Goal: Task Accomplishment & Management: Manage account settings

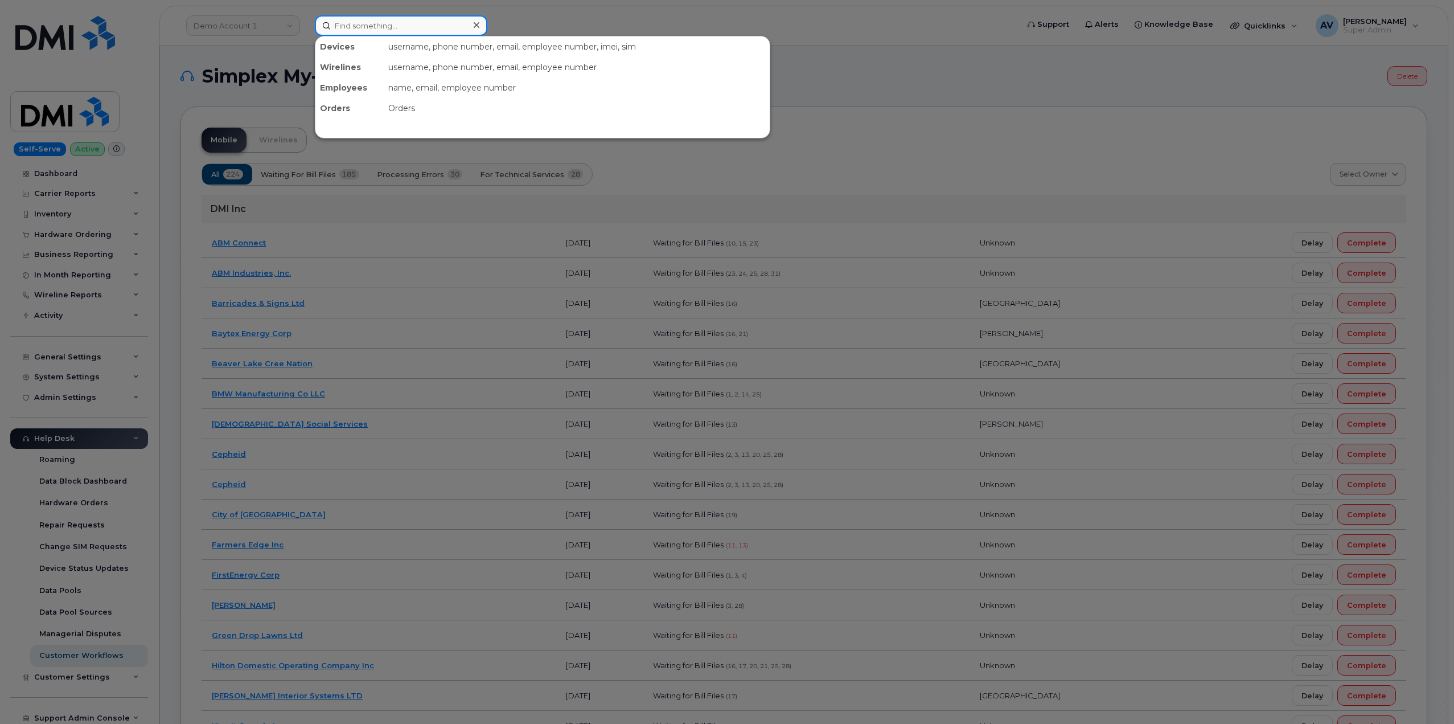
click at [426, 28] on input at bounding box center [401, 25] width 173 height 20
paste input "360) 899-6856"
drag, startPoint x: 409, startPoint y: 26, endPoint x: 288, endPoint y: 11, distance: 122.7
click at [306, 15] on div "360 899-6856 No results" at bounding box center [663, 25] width 714 height 20
paste input "Kyler Martindale"
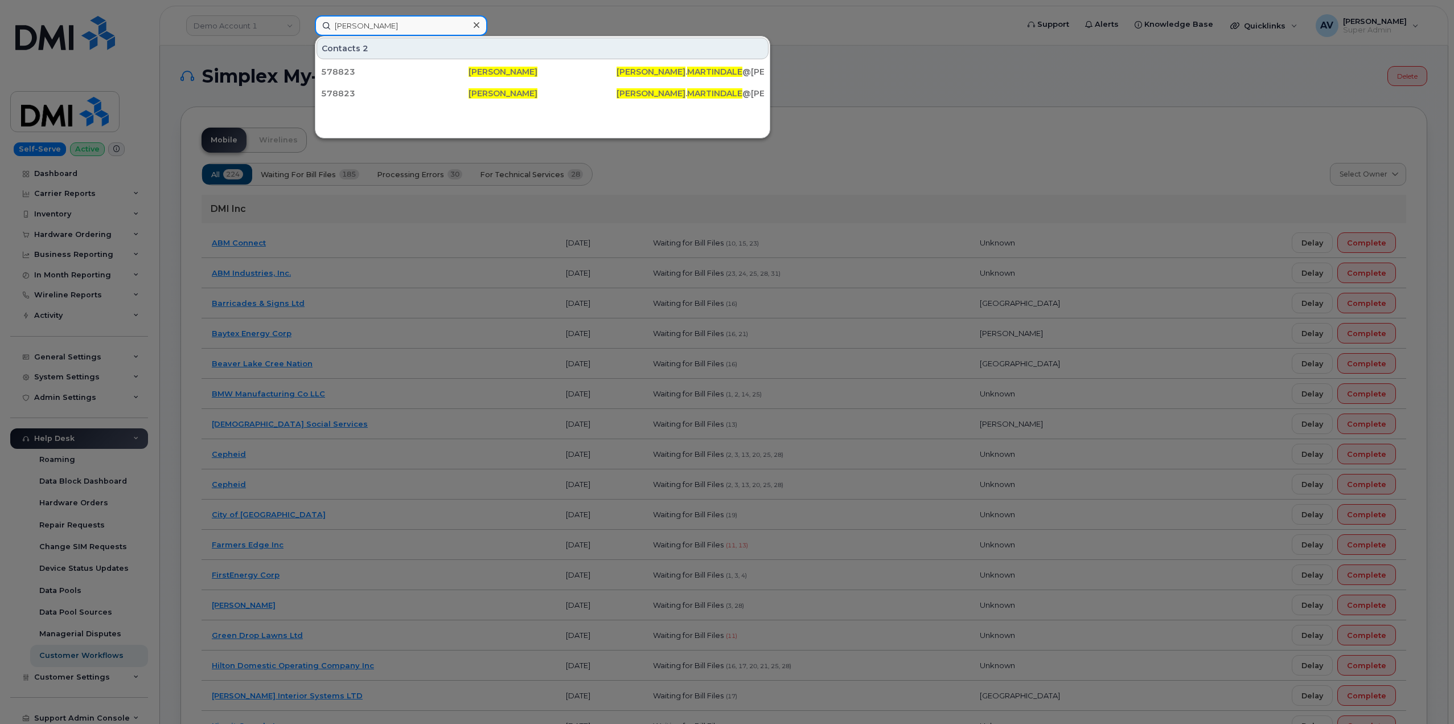
drag, startPoint x: 354, startPoint y: 22, endPoint x: 308, endPoint y: 14, distance: 46.9
click at [308, 15] on div "Kyler Martindale Contacts 2 578823 Kyler Martindale KYLER . MARTINDALE @KIEWIT.…" at bounding box center [663, 25] width 714 height 20
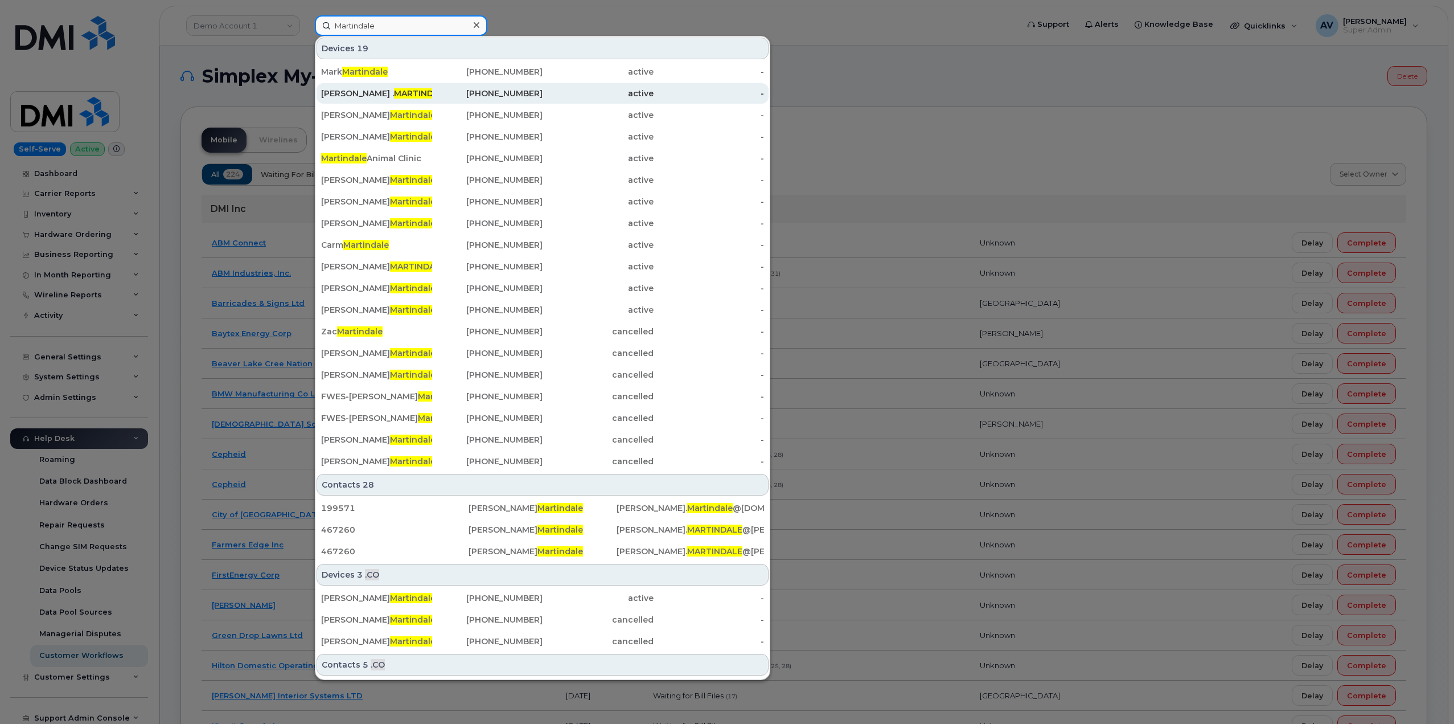
type input "Martindale"
click at [408, 96] on div "KYLER . MARTINDALE" at bounding box center [376, 93] width 111 height 11
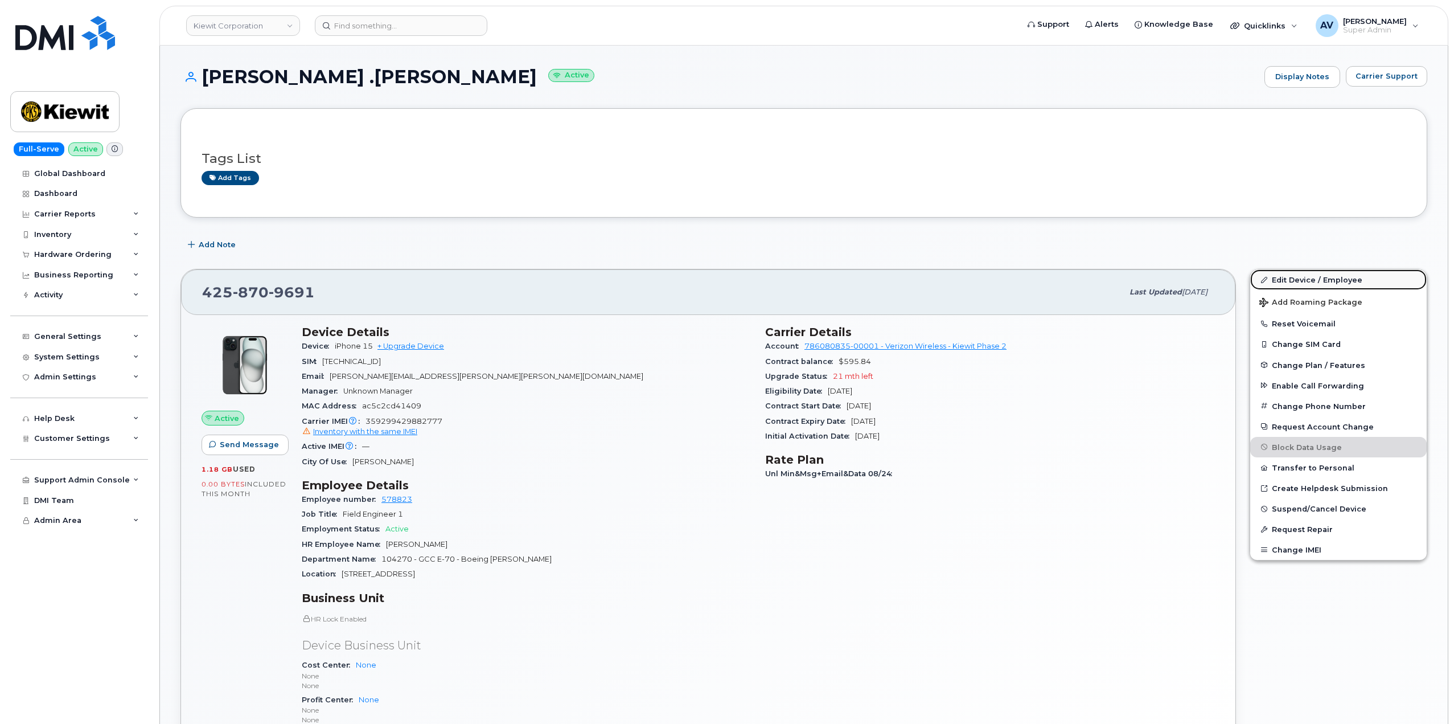
click at [1286, 280] on link "Edit Device / Employee" at bounding box center [1338, 279] width 176 height 20
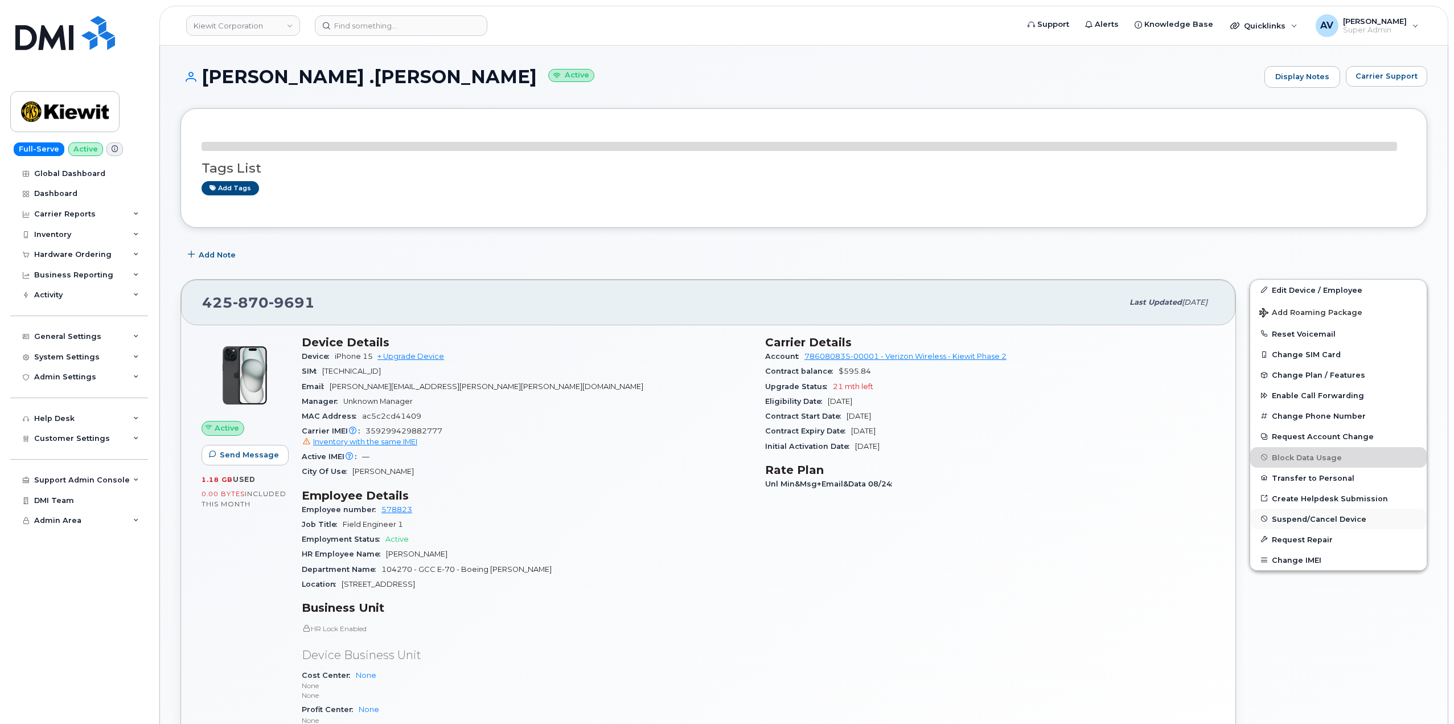
click at [1328, 519] on span "Suspend/Cancel Device" at bounding box center [1319, 518] width 95 height 9
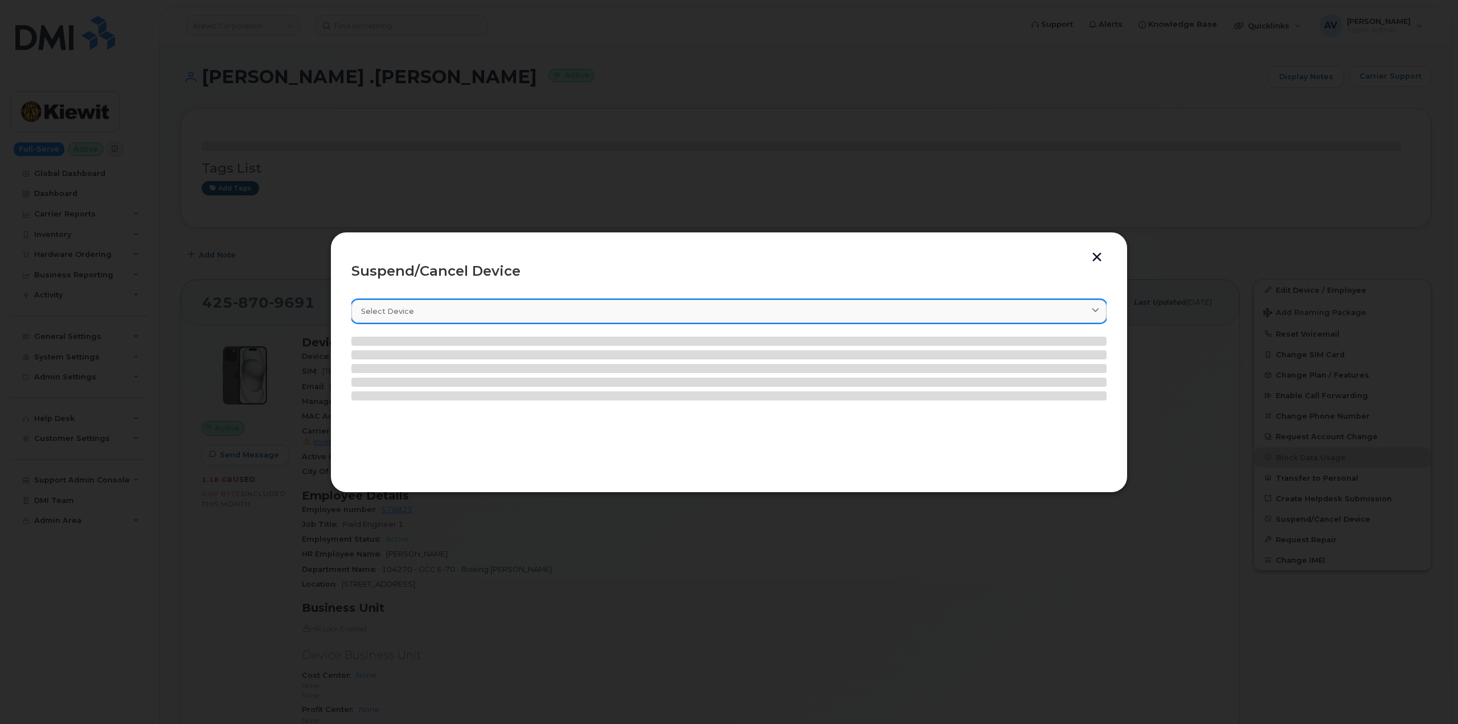
click at [464, 310] on div "Select device" at bounding box center [729, 311] width 736 height 11
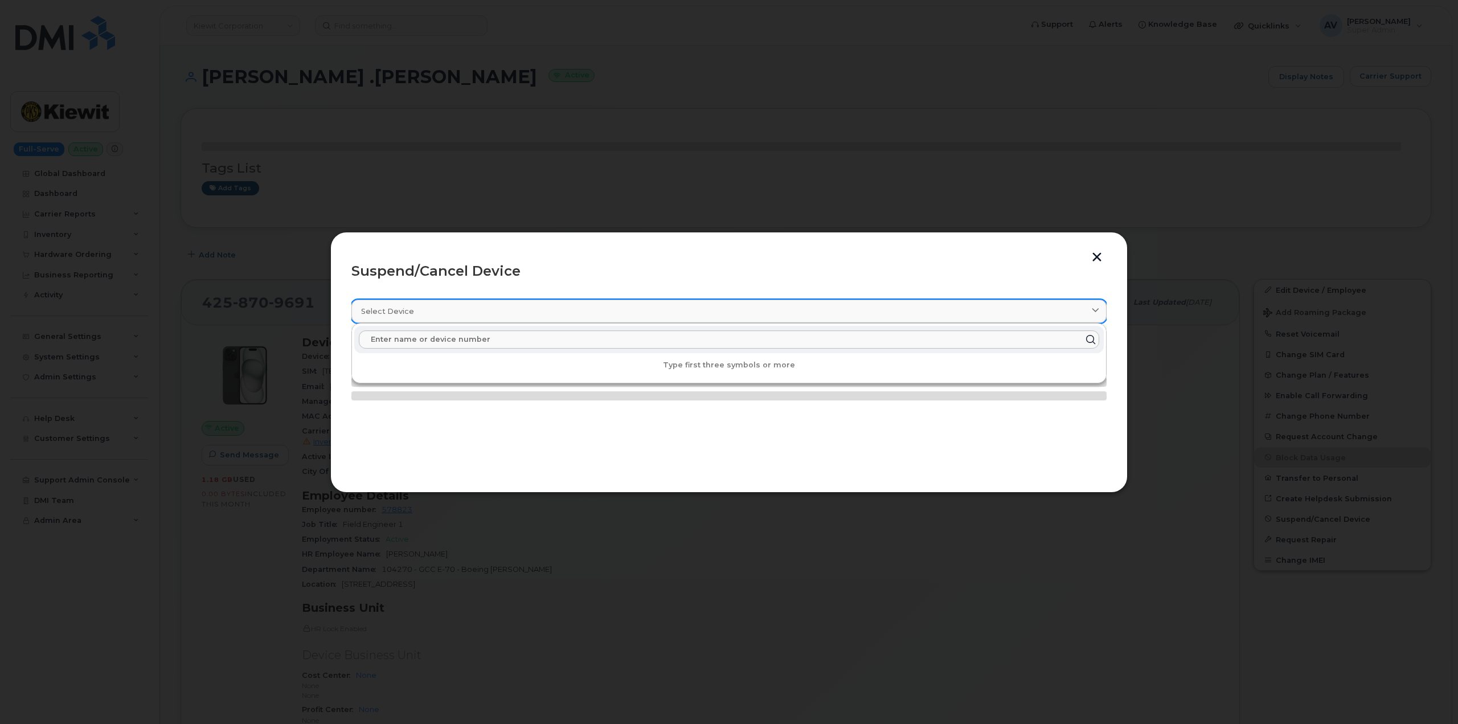
click at [464, 310] on div "Select device" at bounding box center [729, 311] width 736 height 11
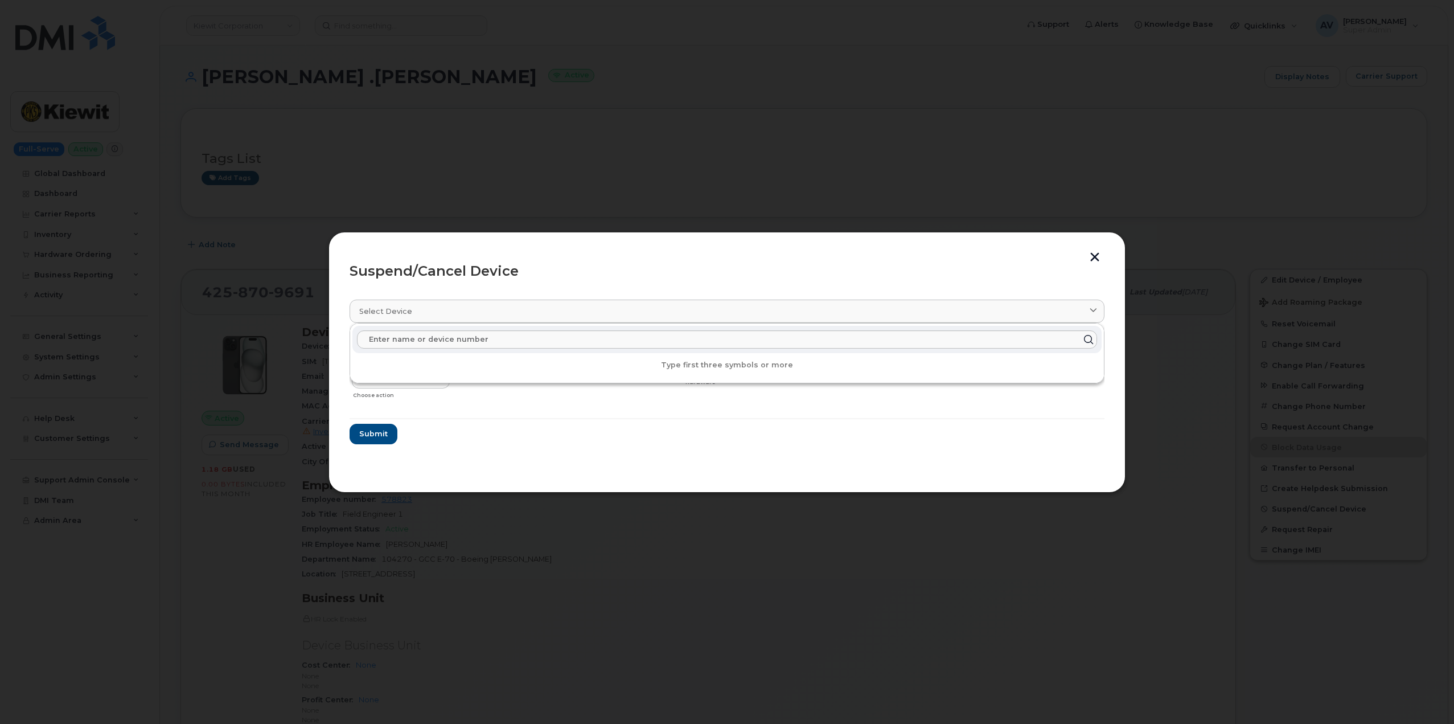
click at [474, 451] on section "Select device Type first three symbols or more KYLER .MARTINDALE 4258709691 Del…" at bounding box center [727, 380] width 755 height 182
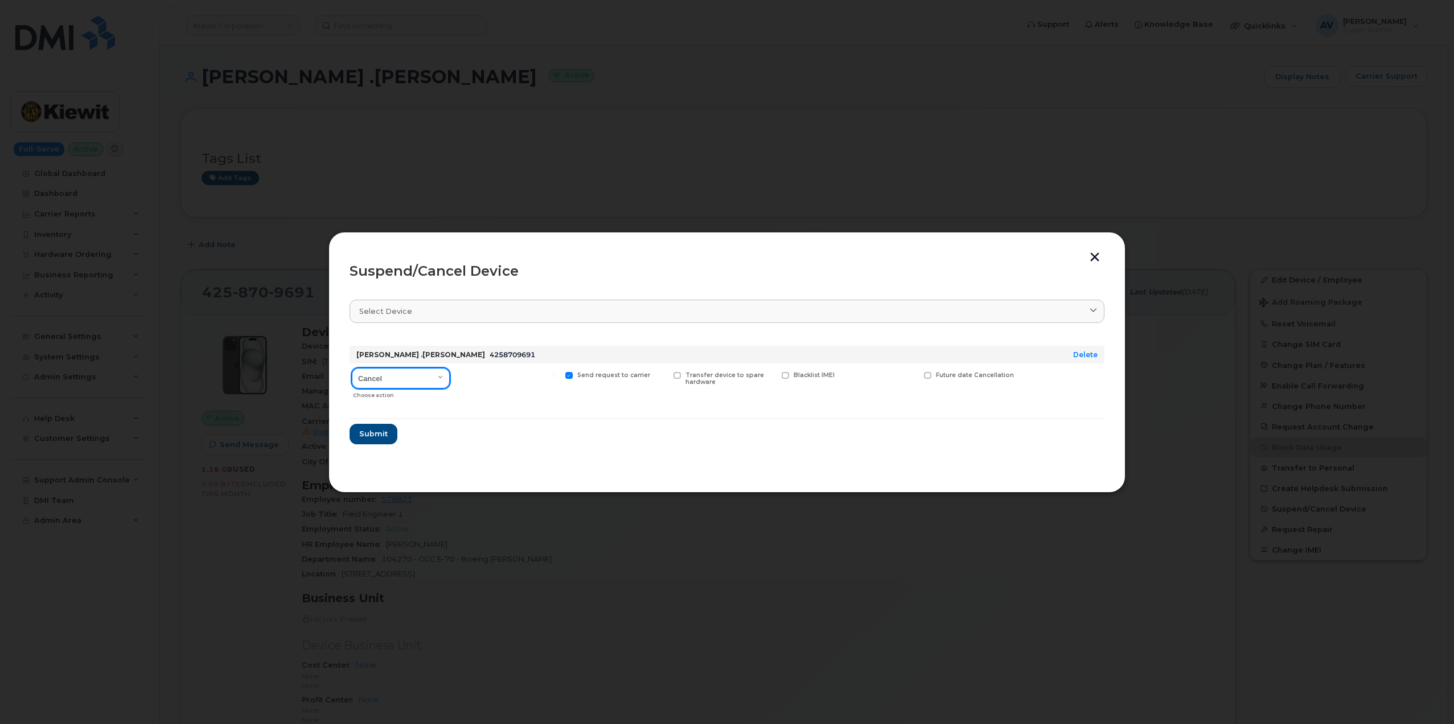
click at [412, 377] on select "Cancel Suspend - Reduced Rate Suspend - Full Rate Suspend - Lost Device/Stolen …" at bounding box center [401, 378] width 98 height 20
select select "[object Object]"
click at [352, 368] on select "Cancel Suspend - Reduced Rate Suspend - Full Rate Suspend - Lost Device/Stolen …" at bounding box center [401, 378] width 98 height 20
click at [378, 436] on span "Submit" at bounding box center [373, 433] width 28 height 11
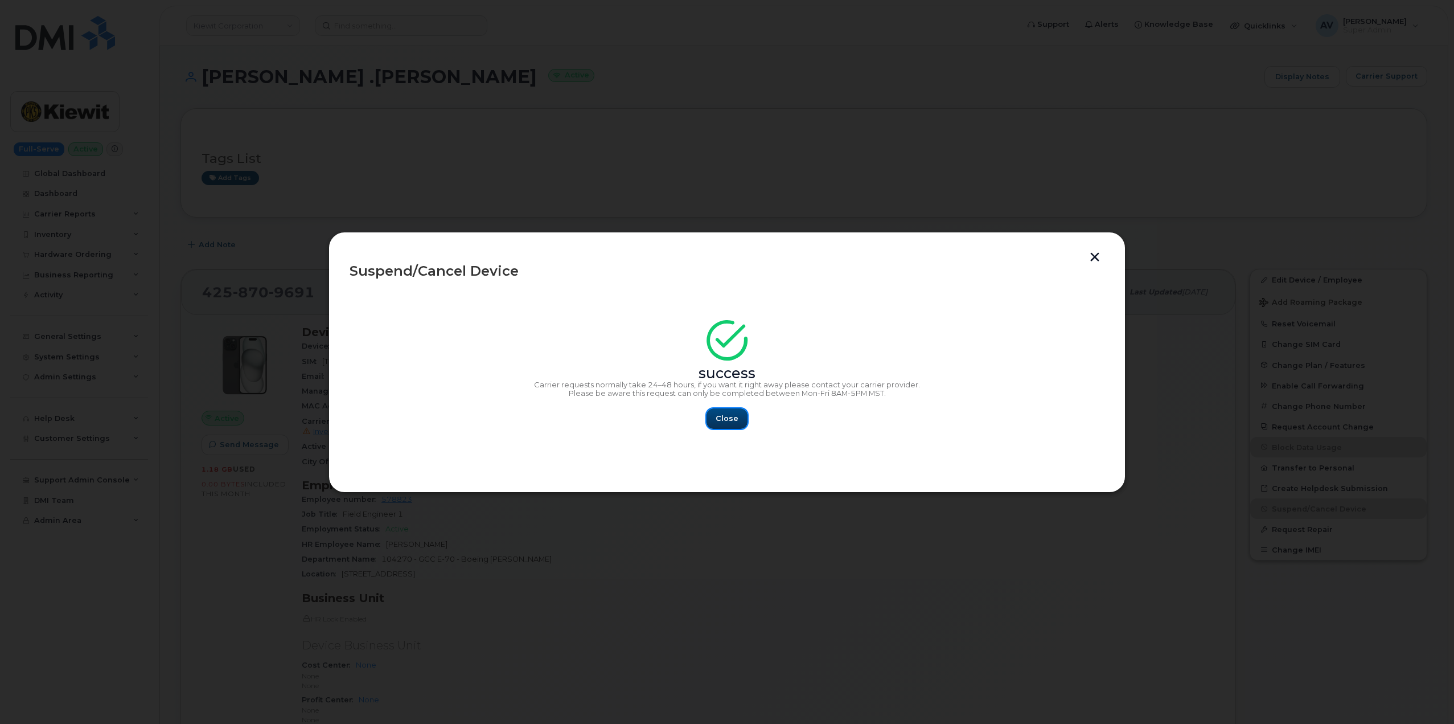
click at [738, 419] on button "Close" at bounding box center [727, 418] width 41 height 20
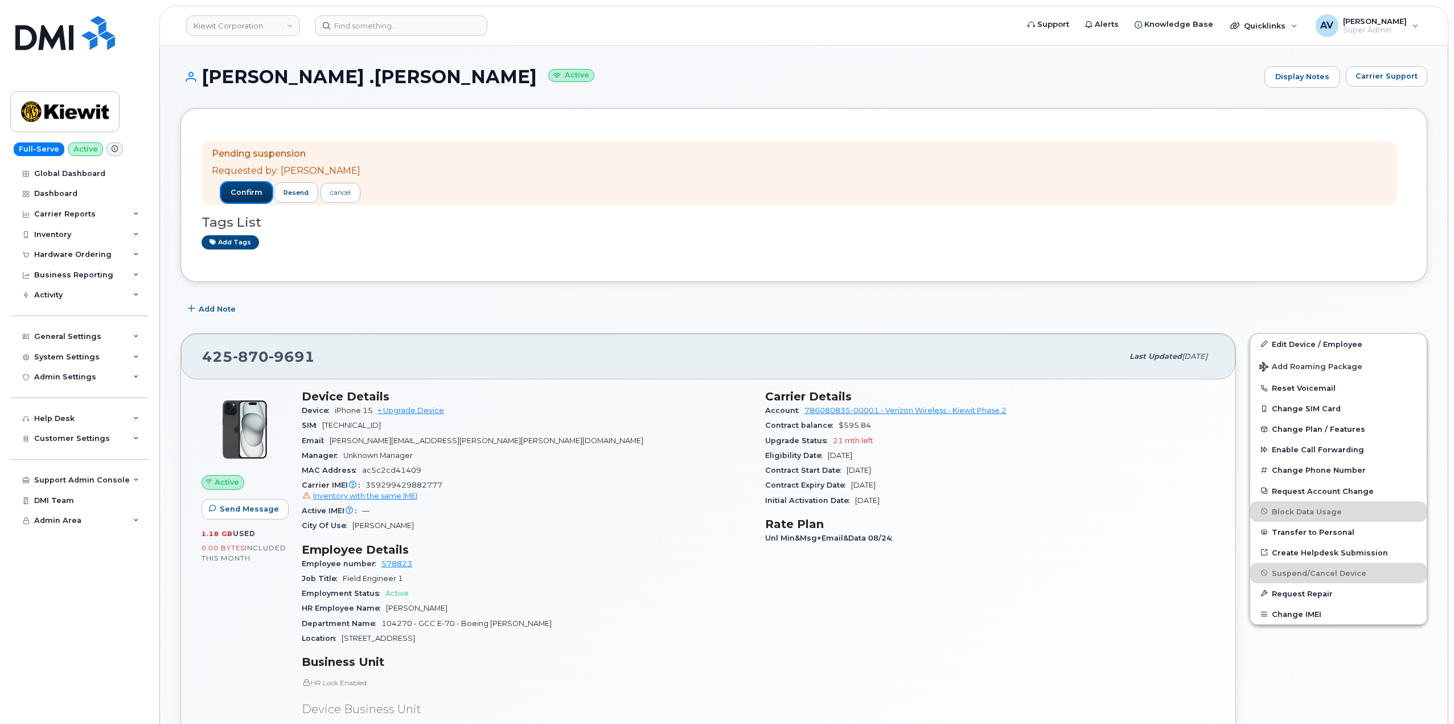
click at [240, 191] on span "confirm" at bounding box center [247, 192] width 32 height 10
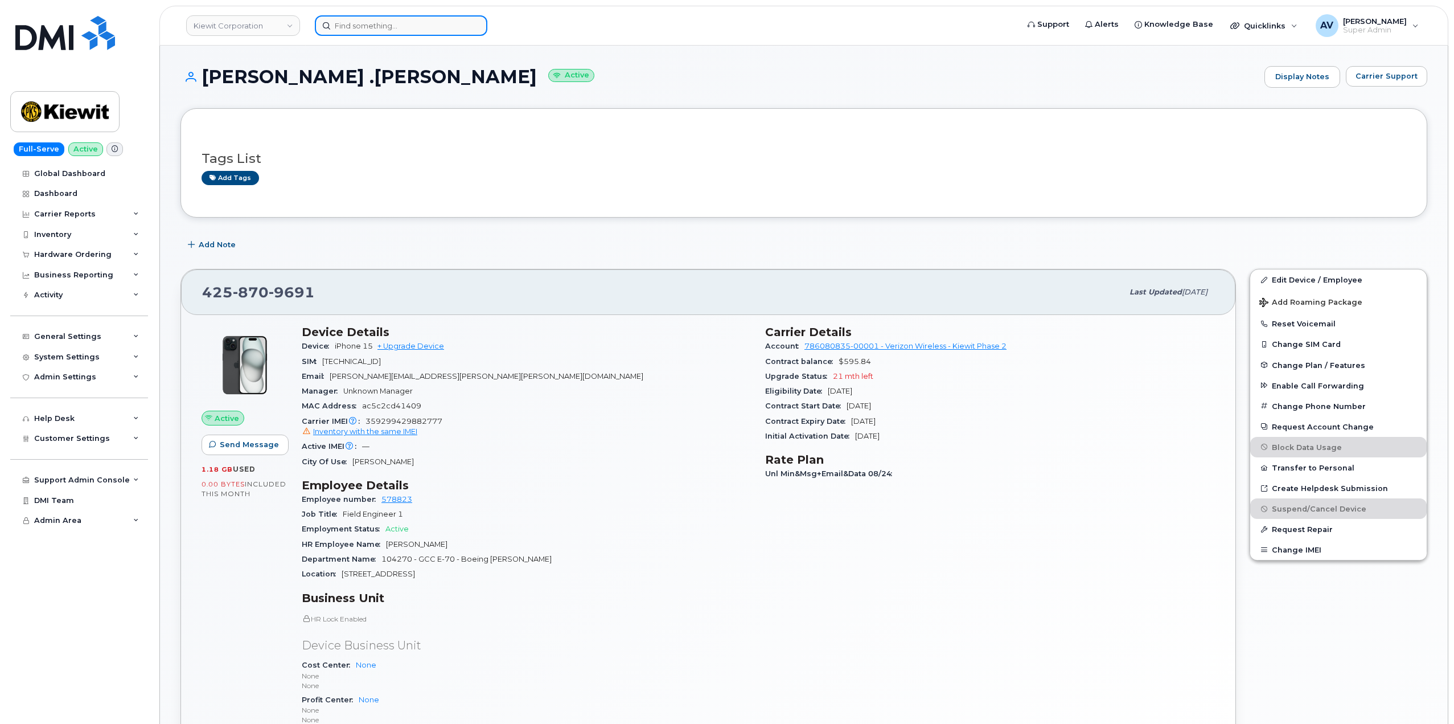
click at [396, 28] on input at bounding box center [401, 25] width 173 height 20
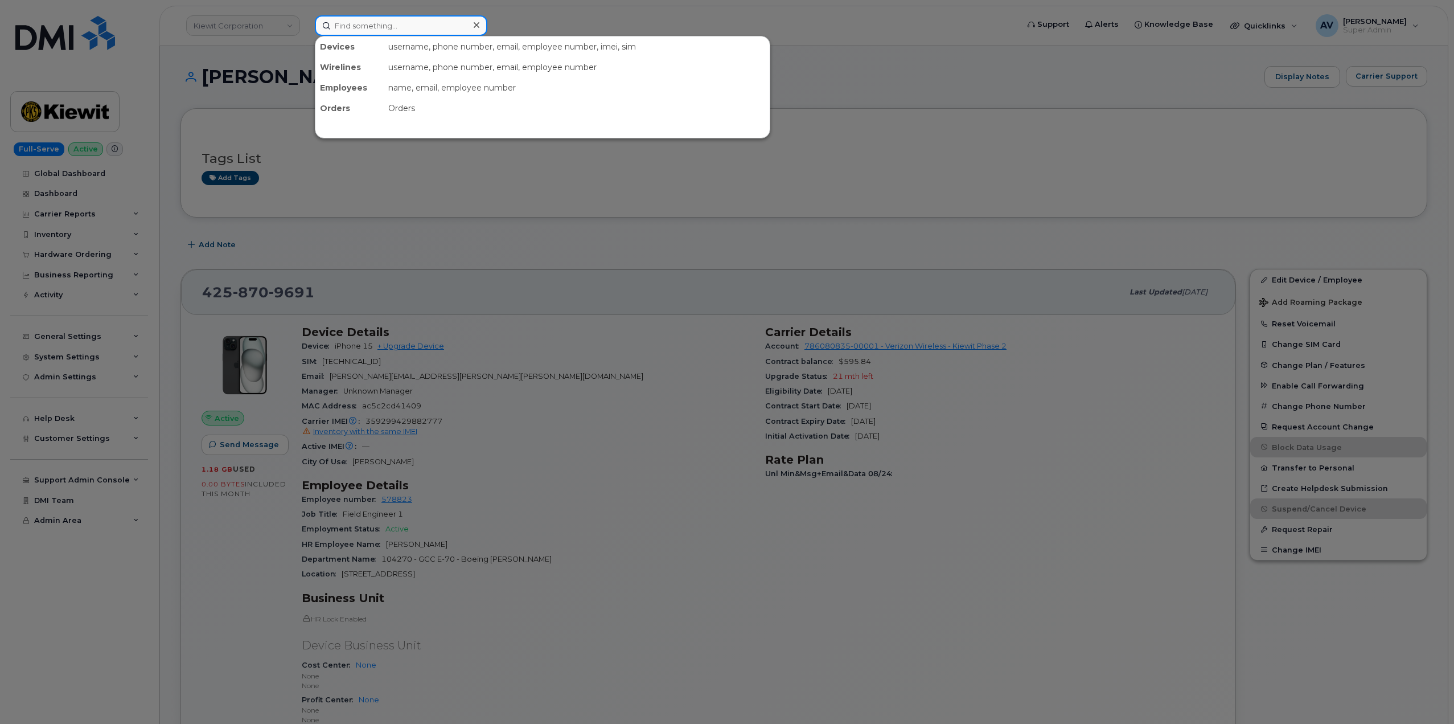
paste input "425)870-9691"
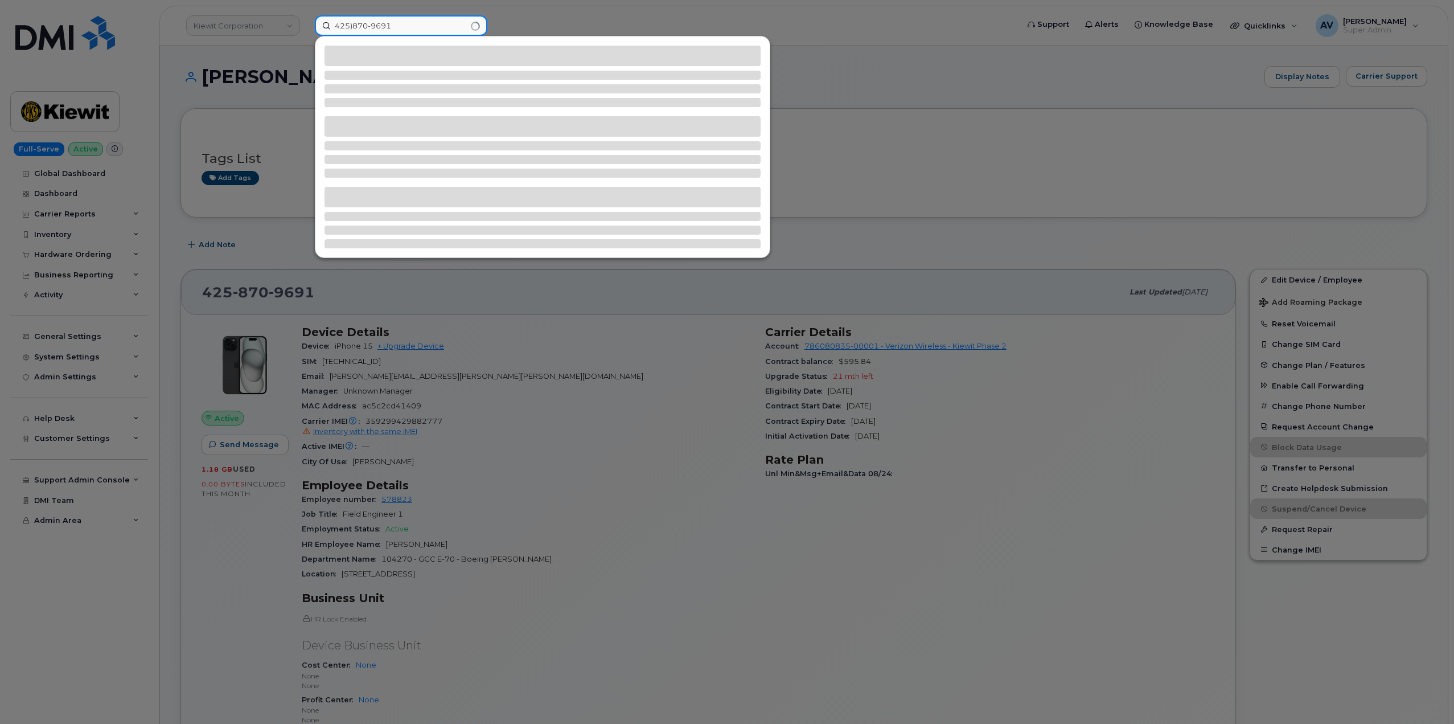
type input "425)870-9691"
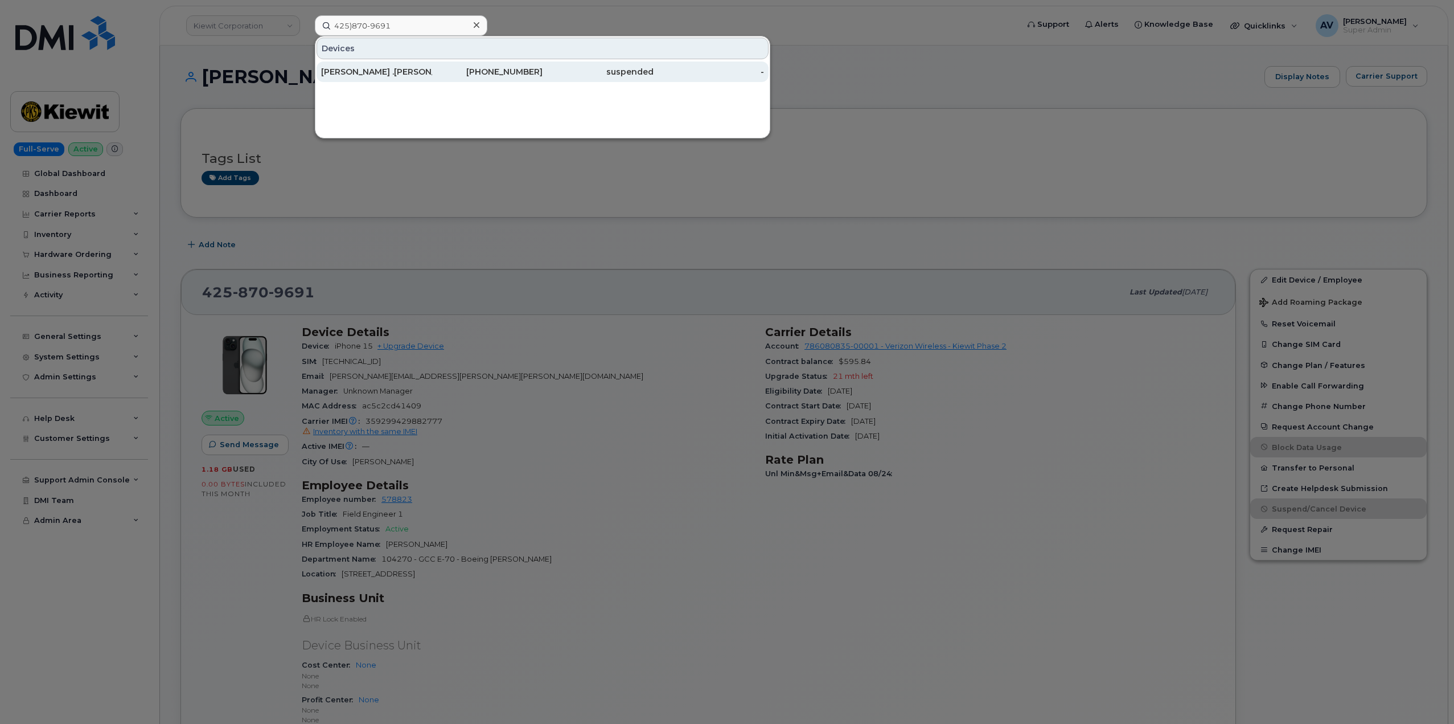
click at [442, 71] on div "425-870-9691" at bounding box center [487, 71] width 111 height 11
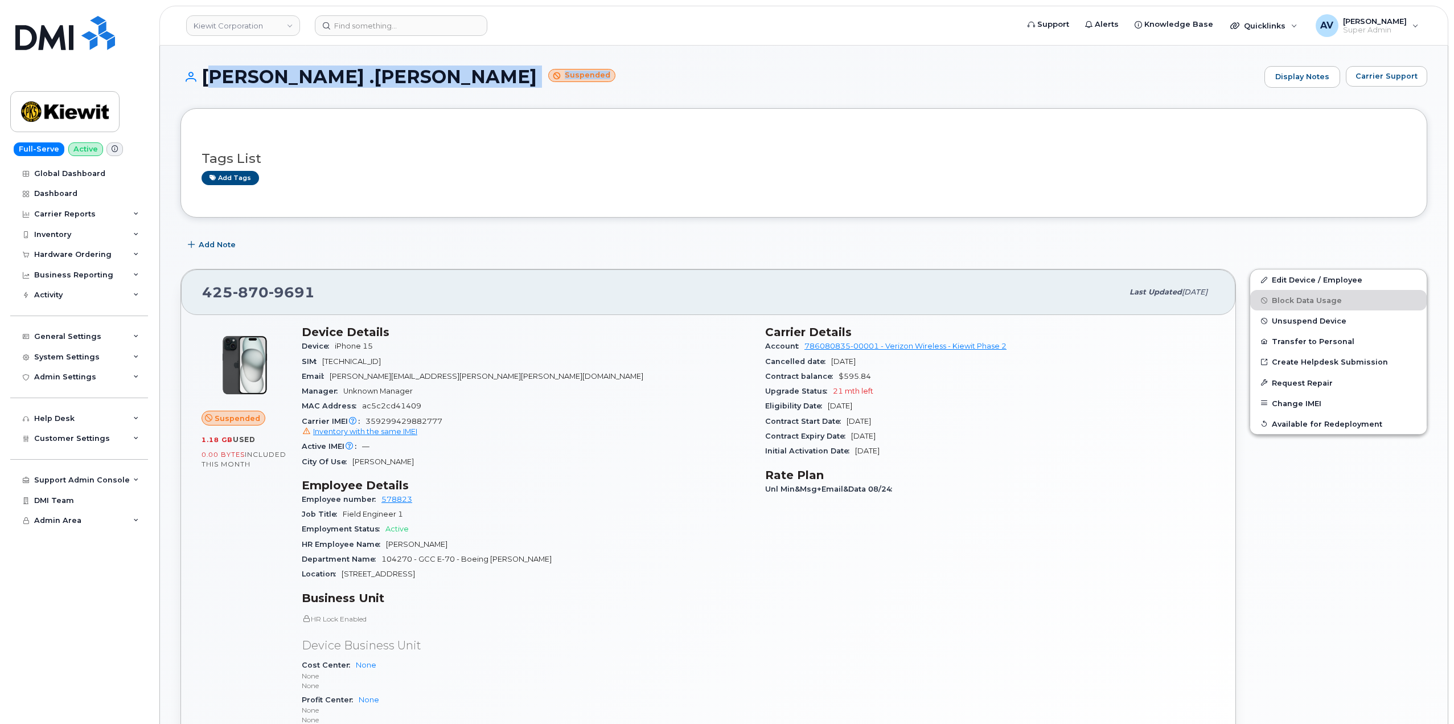
drag, startPoint x: 202, startPoint y: 71, endPoint x: 470, endPoint y: 72, distance: 268.2
click at [470, 72] on h1 "[PERSON_NAME] .[PERSON_NAME] Suspended" at bounding box center [719, 77] width 1078 height 20
copy h1 "[PERSON_NAME] .[PERSON_NAME] Suspended"
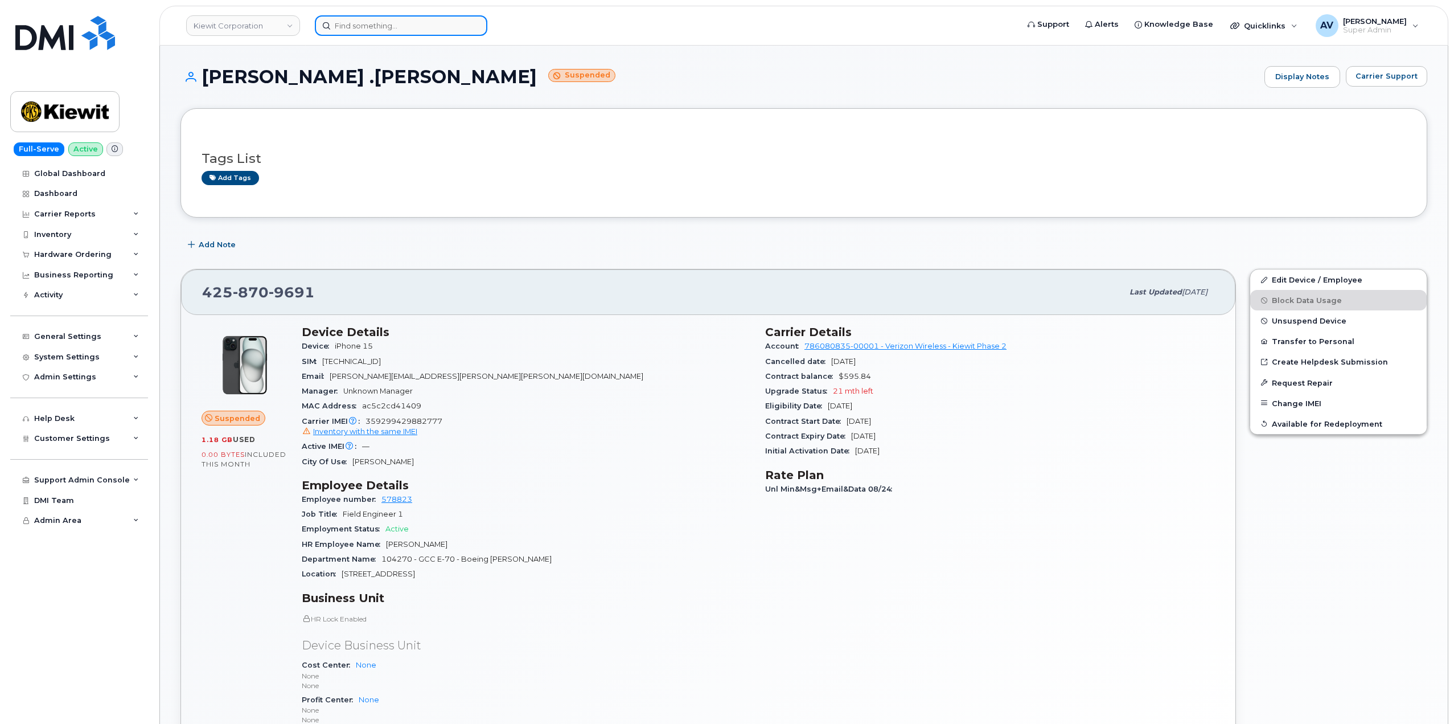
click at [416, 28] on input at bounding box center [401, 25] width 173 height 20
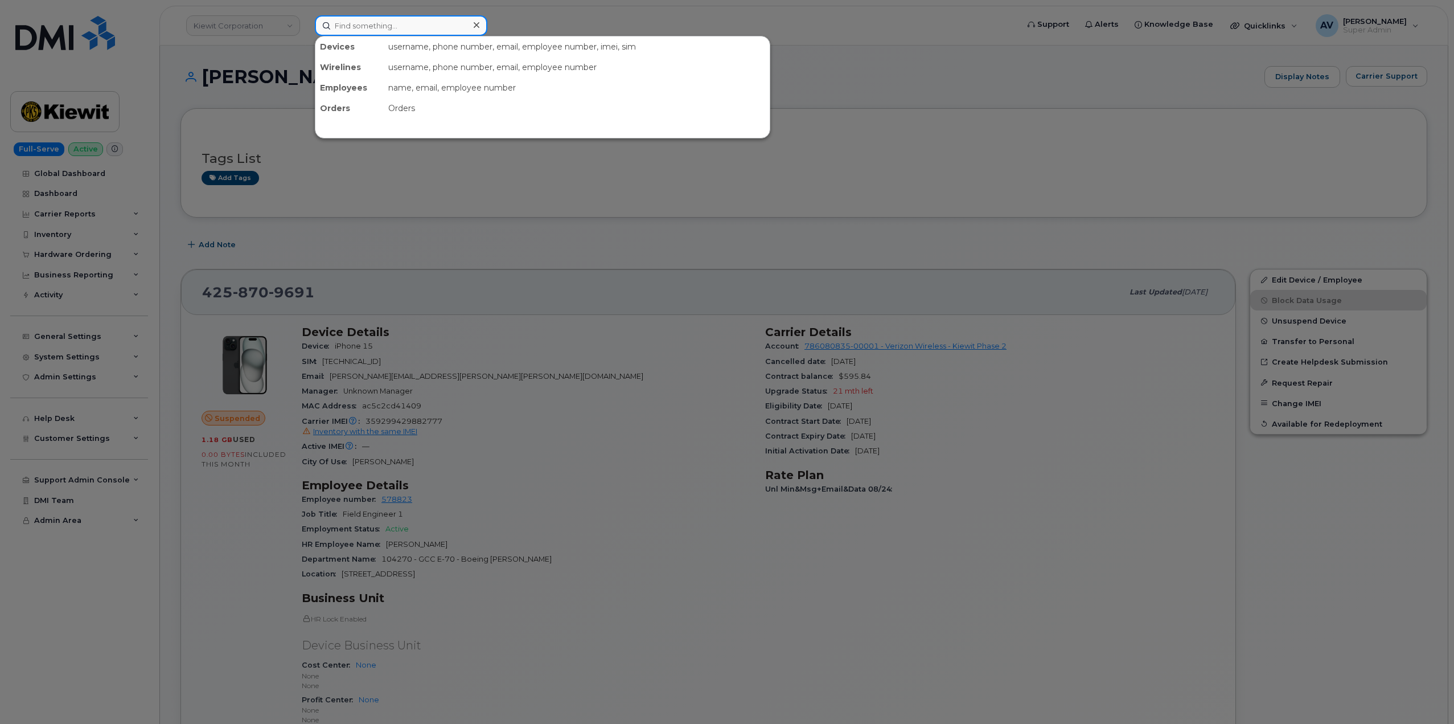
paste input "346)689-8294"
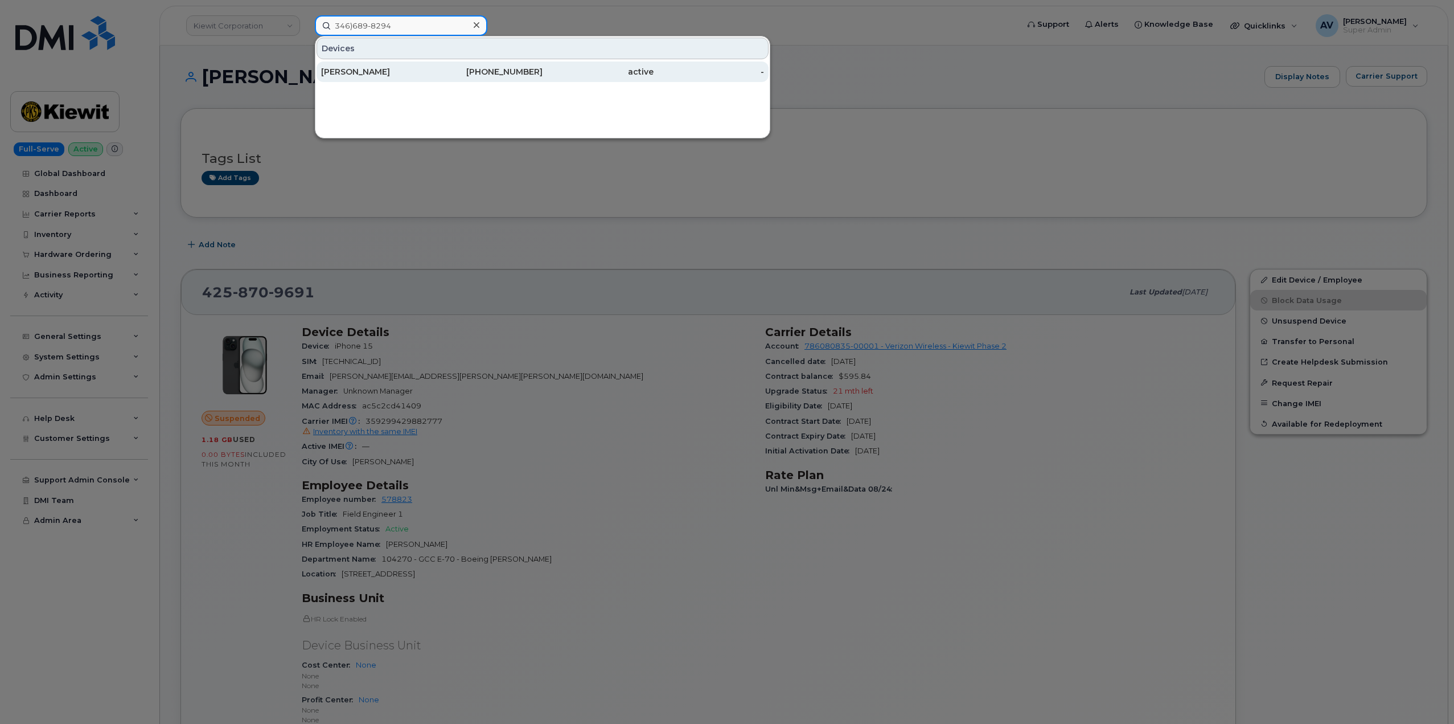
type input "346)689-8294"
click at [429, 69] on div "[PERSON_NAME]" at bounding box center [376, 71] width 111 height 11
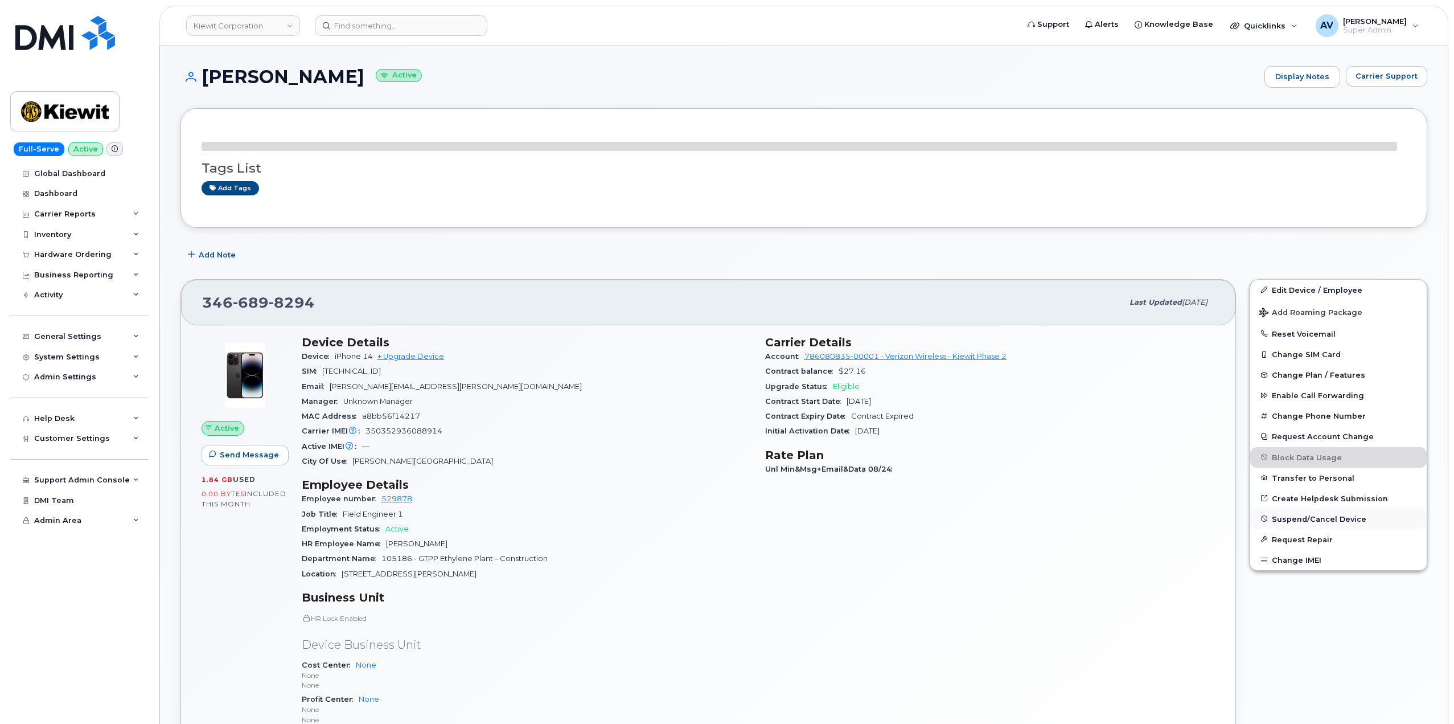
click at [1295, 519] on span "Suspend/Cancel Device" at bounding box center [1319, 518] width 95 height 9
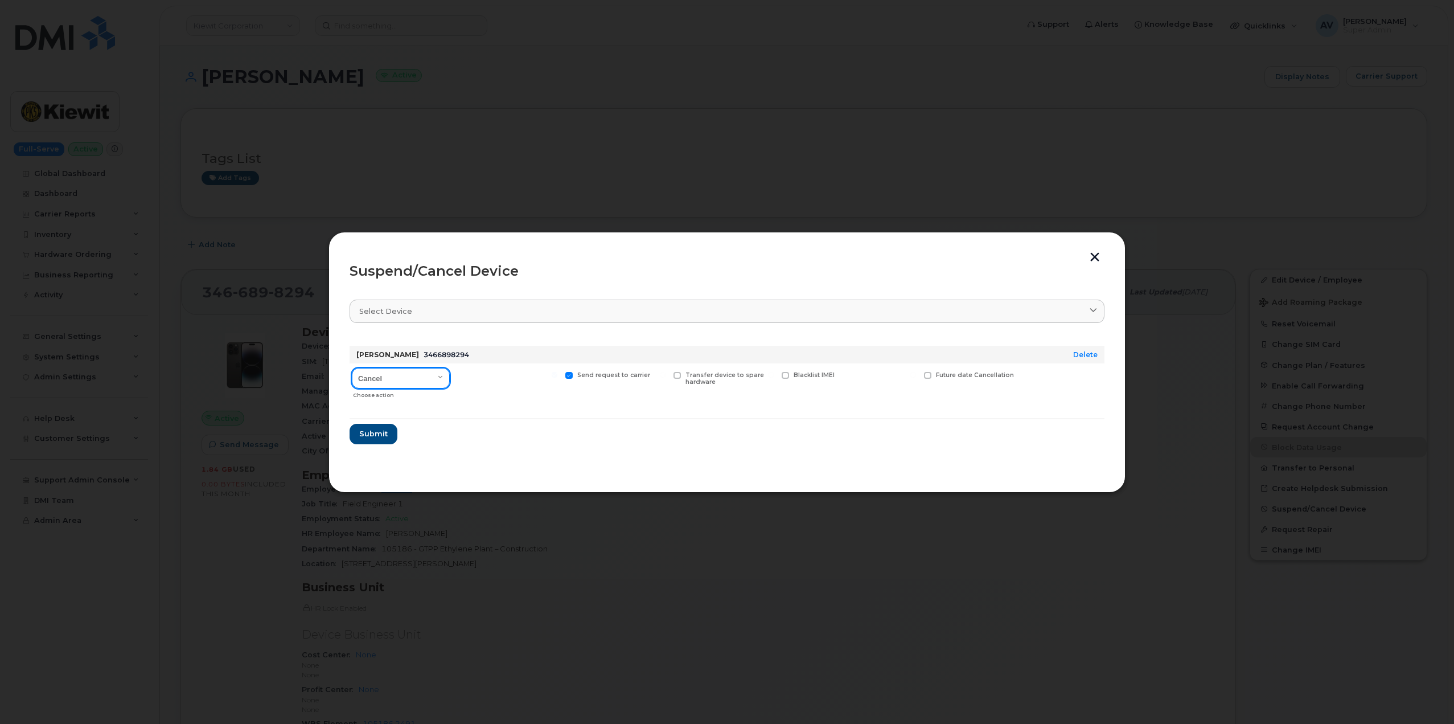
click at [403, 380] on select "Cancel Suspend - Reduced Rate Suspend - Full Rate Suspend - Lost Device/Stolen …" at bounding box center [401, 378] width 98 height 20
select select "[object Object]"
click at [352, 368] on select "Cancel Suspend - Reduced Rate Suspend - Full Rate Suspend - Lost Device/Stolen …" at bounding box center [401, 378] width 98 height 20
click at [376, 437] on span "Submit" at bounding box center [373, 433] width 28 height 11
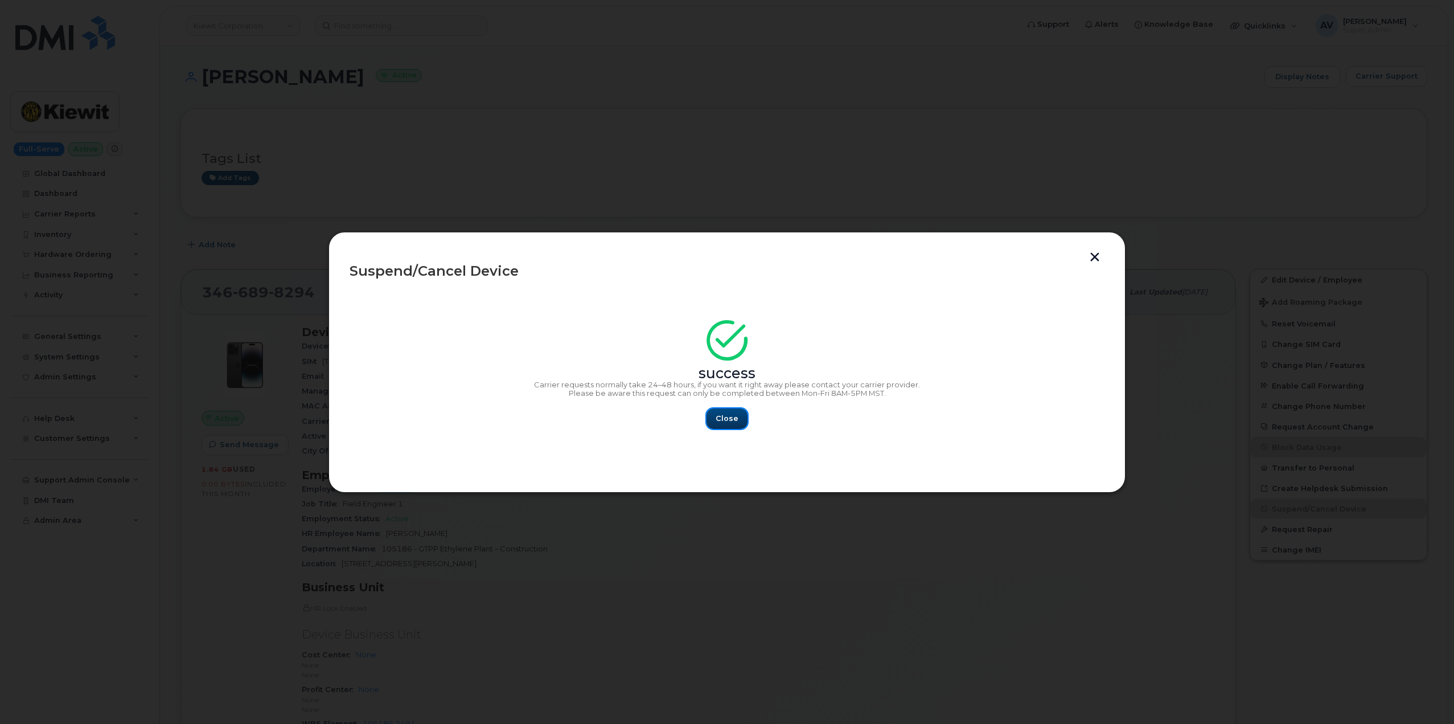
click at [740, 414] on button "Close" at bounding box center [727, 418] width 41 height 20
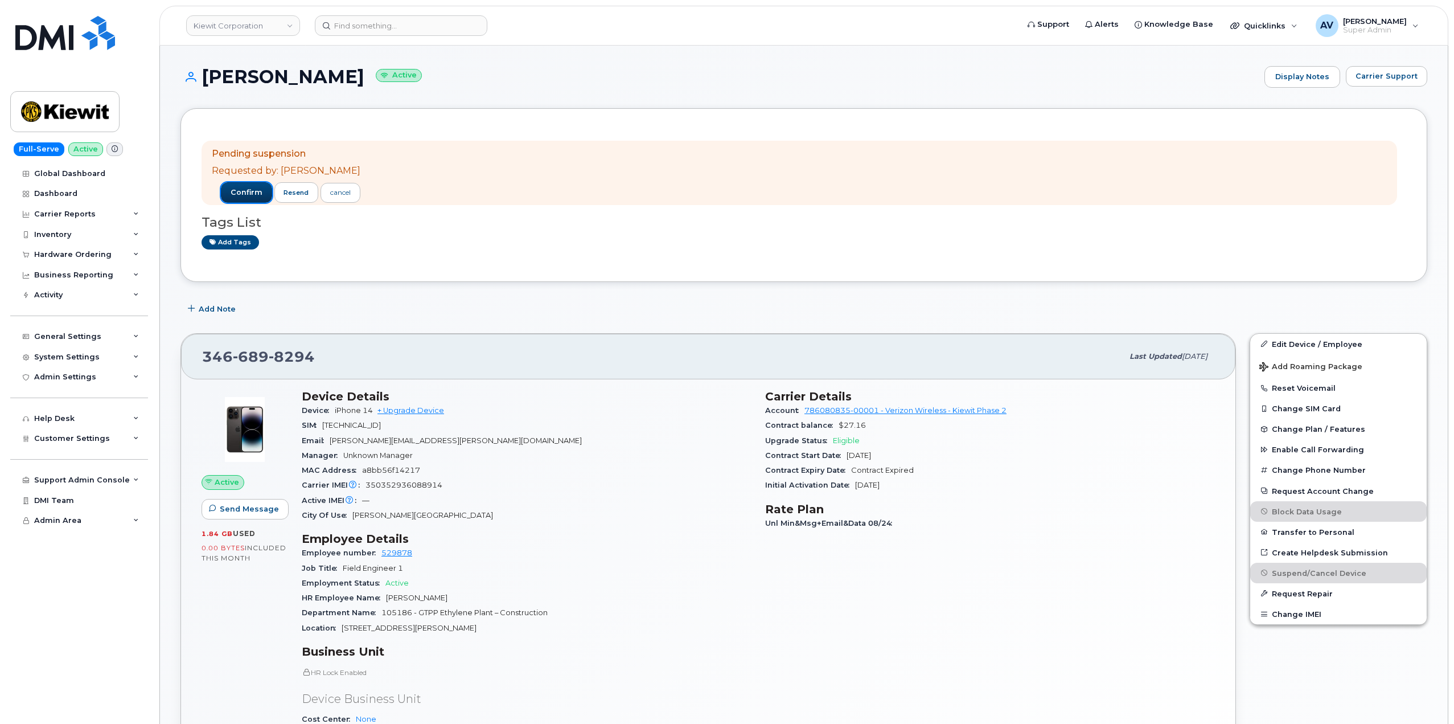
click at [235, 191] on span "confirm" at bounding box center [247, 192] width 32 height 10
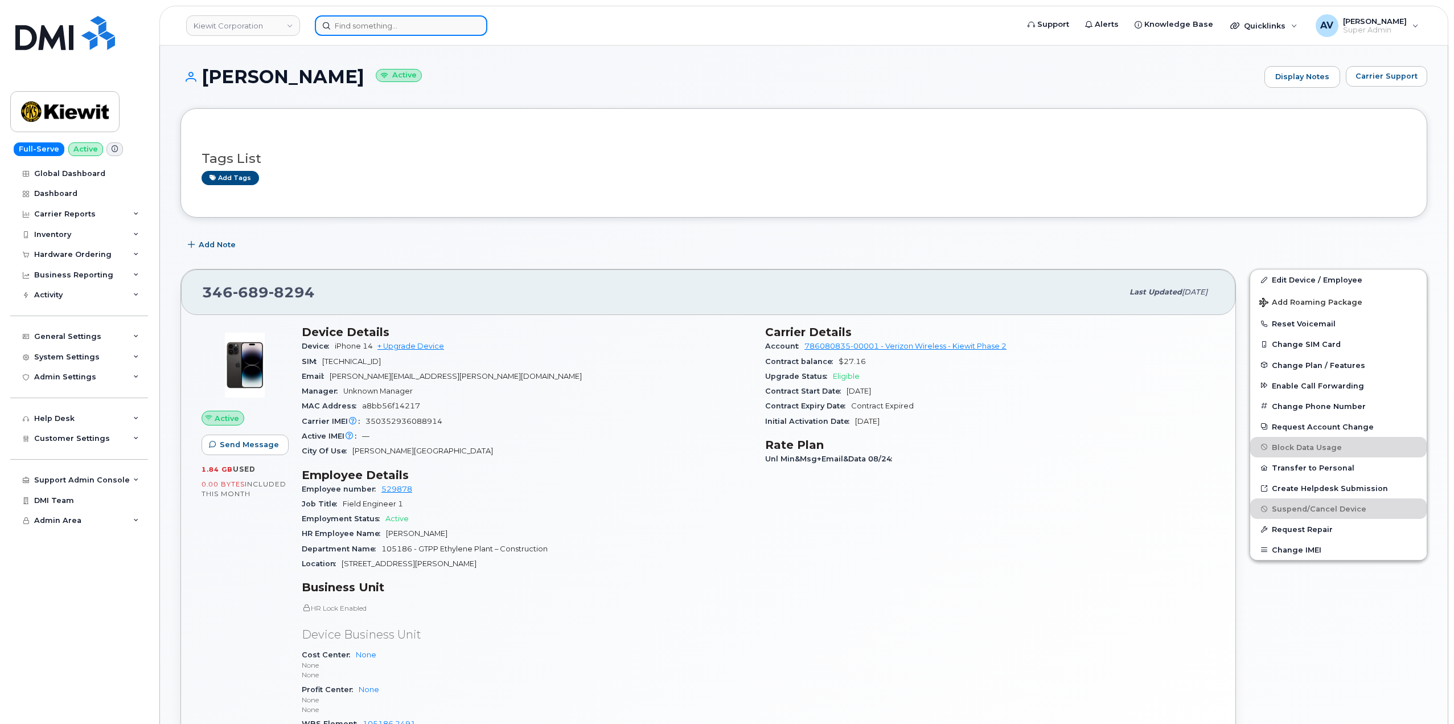
click at [444, 28] on input at bounding box center [401, 25] width 173 height 20
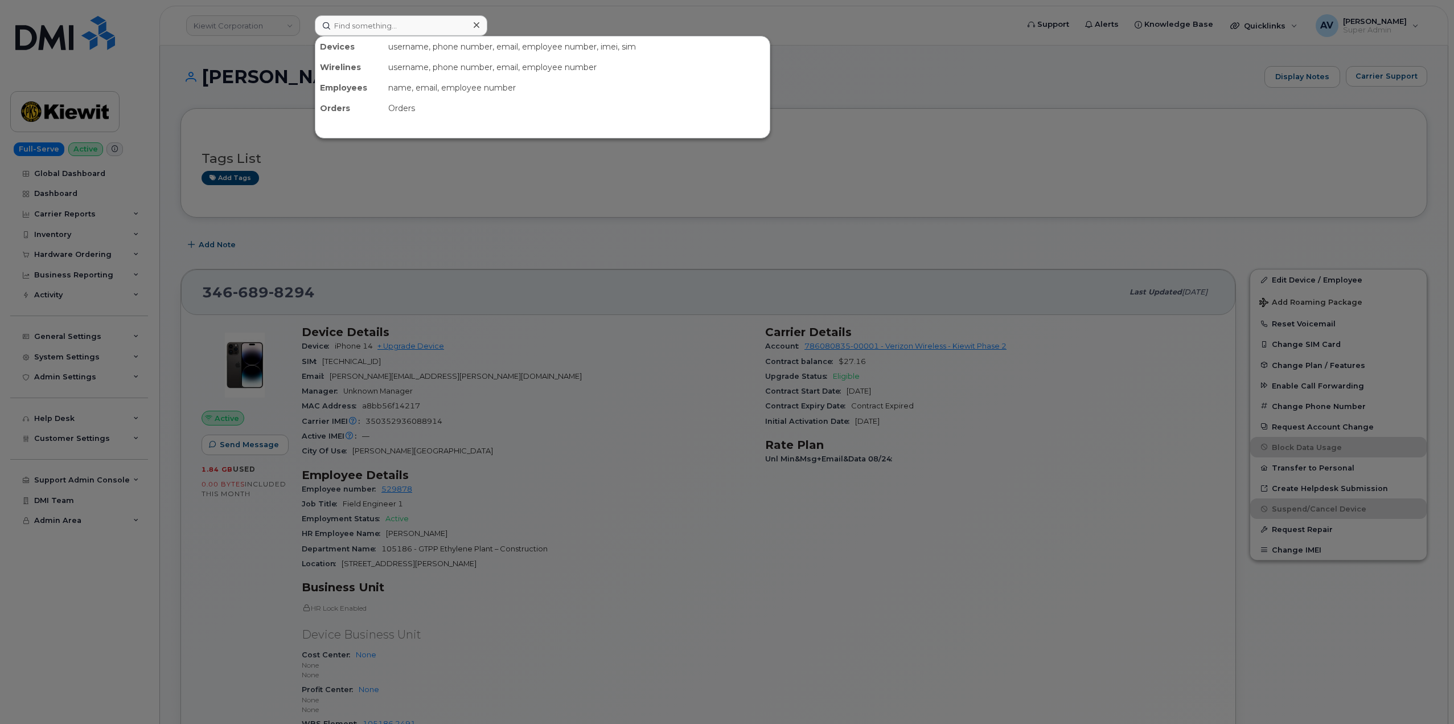
click at [284, 30] on div at bounding box center [727, 362] width 1454 height 724
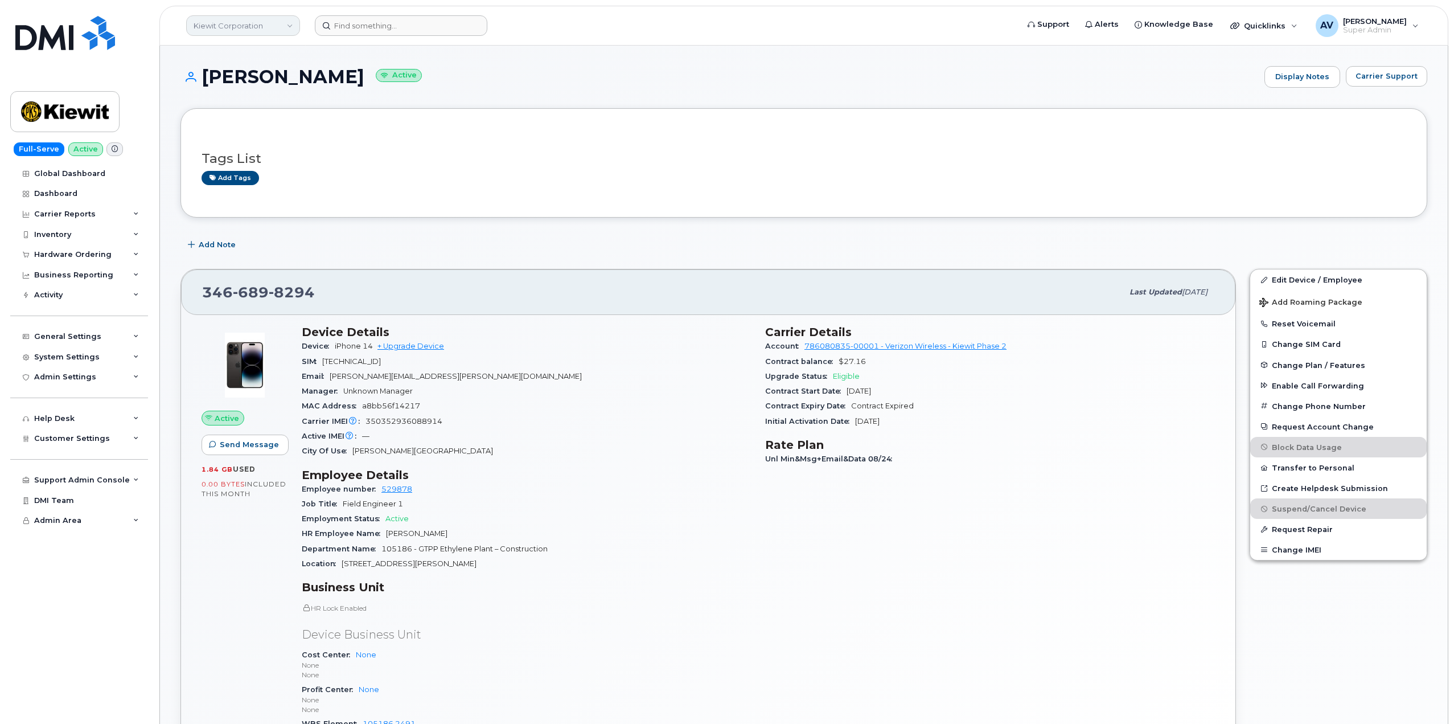
click at [275, 22] on link "Kiewit Corporation" at bounding box center [243, 25] width 114 height 20
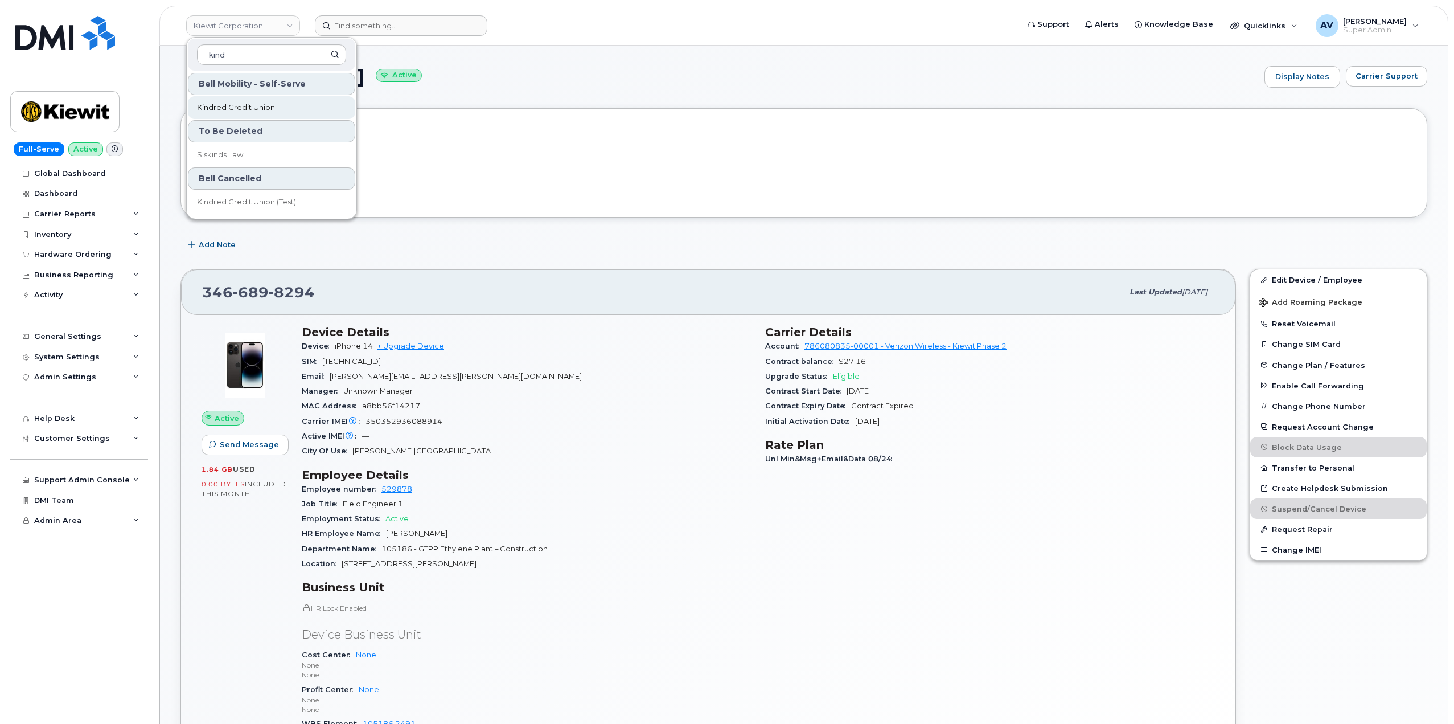
type input "kind"
click at [288, 109] on link "Kindred Credit Union" at bounding box center [271, 107] width 167 height 23
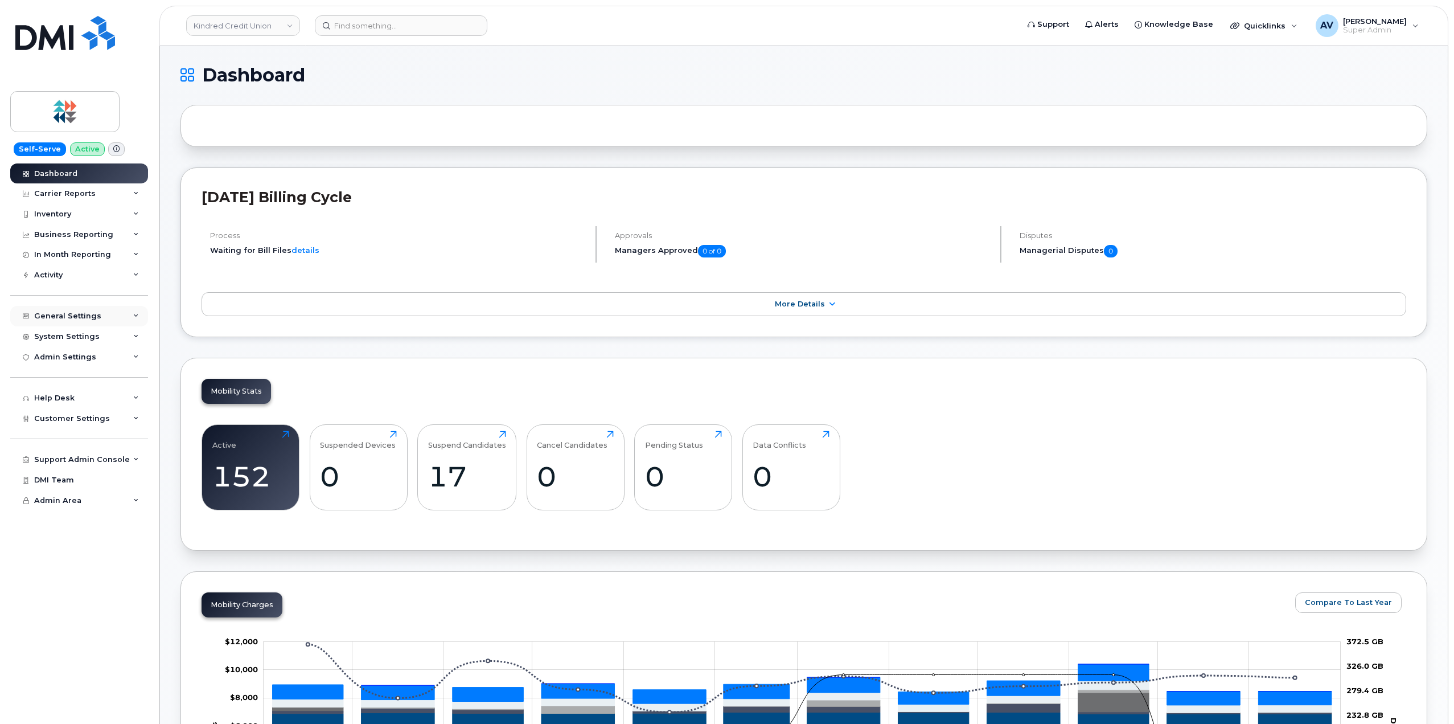
click at [108, 319] on div "General Settings" at bounding box center [79, 316] width 138 height 20
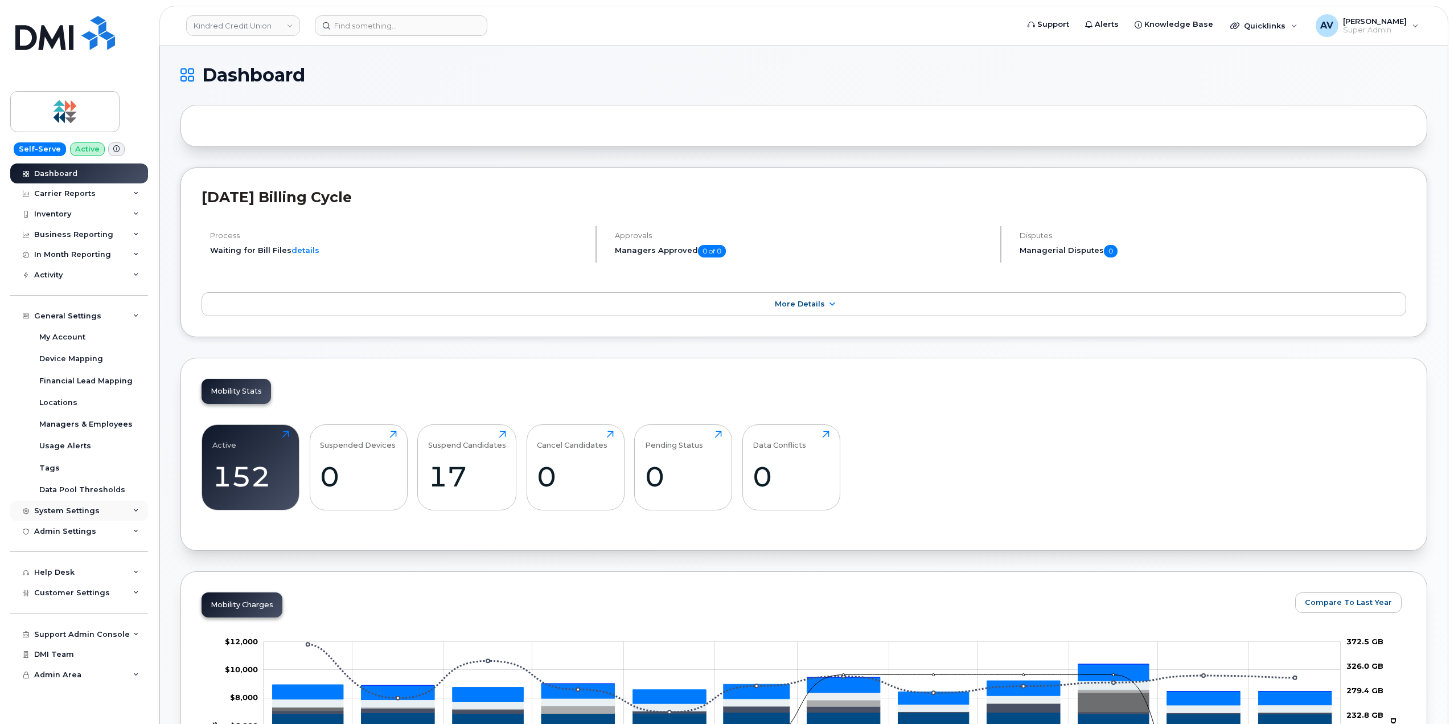
click at [108, 510] on div "System Settings" at bounding box center [79, 510] width 138 height 20
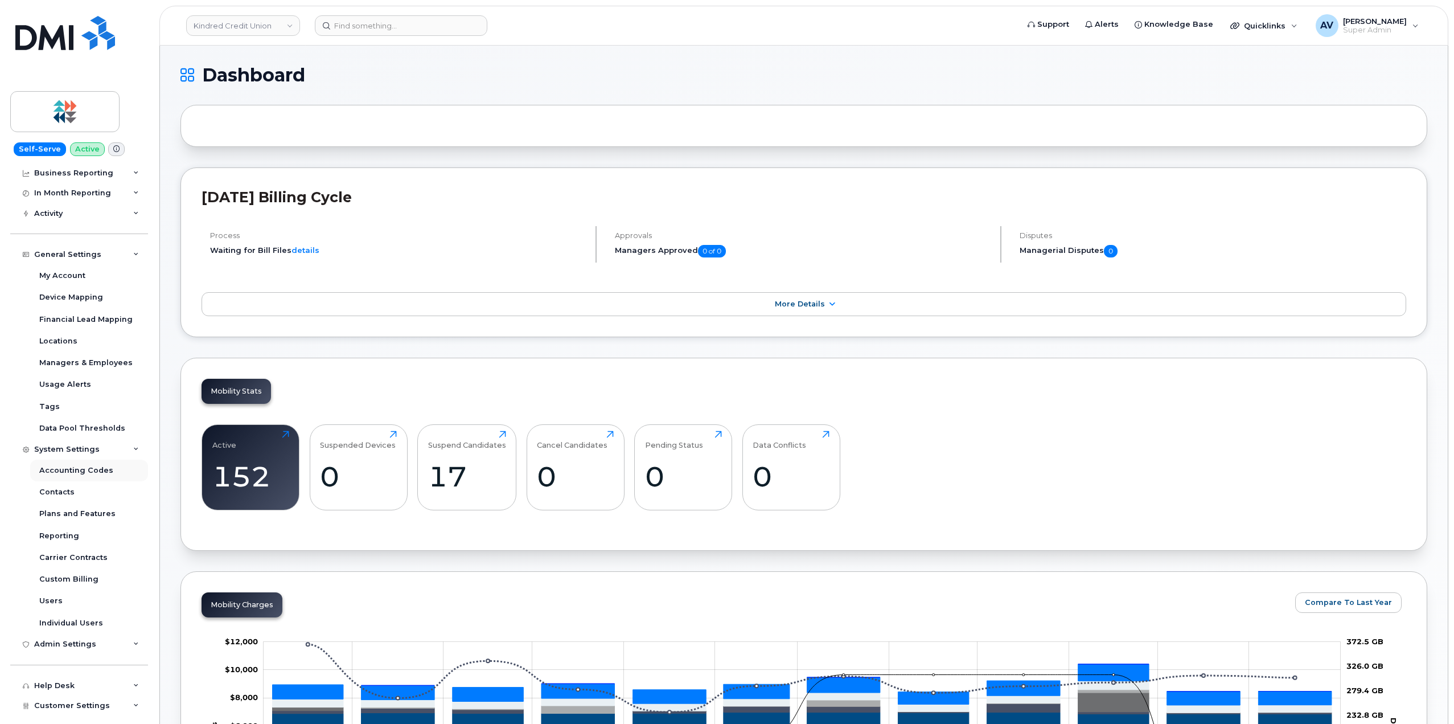
scroll to position [135, 0]
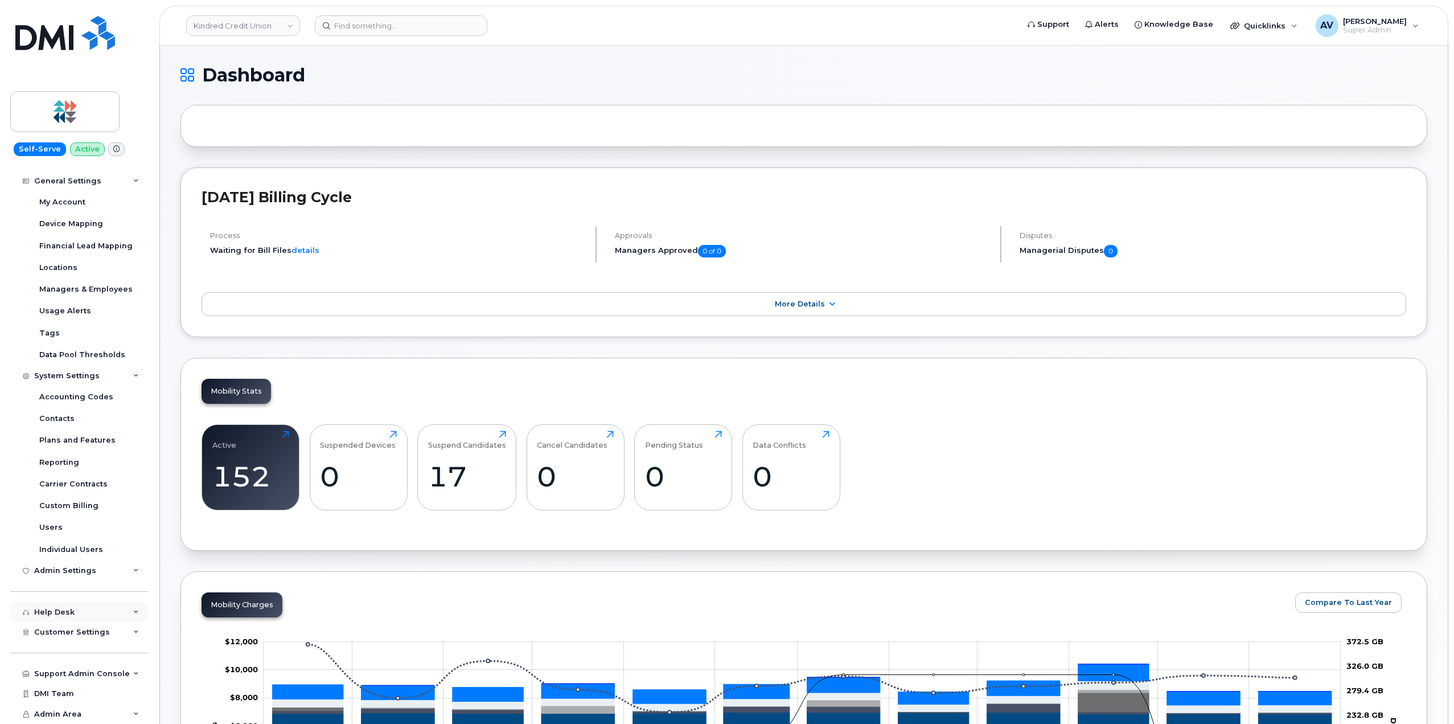
click at [99, 617] on div "Help Desk" at bounding box center [79, 612] width 138 height 20
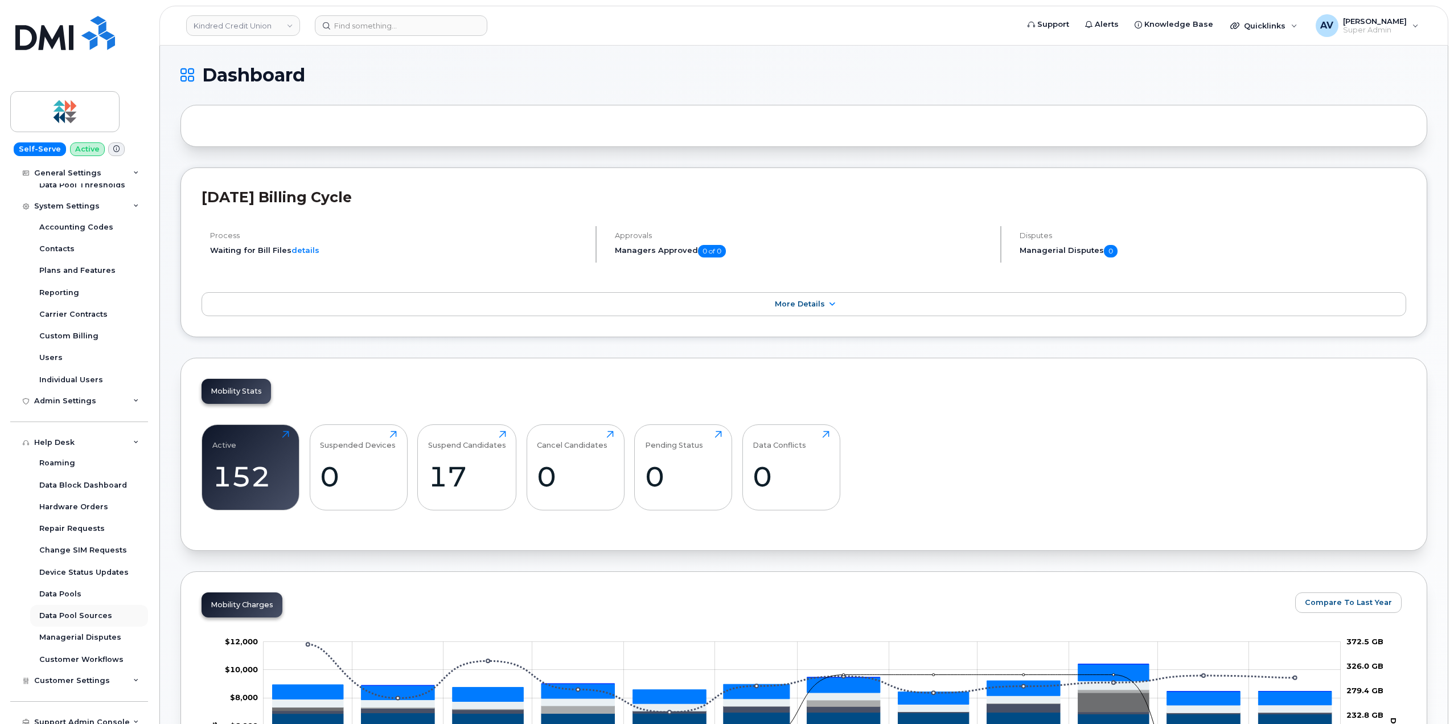
scroll to position [352, 0]
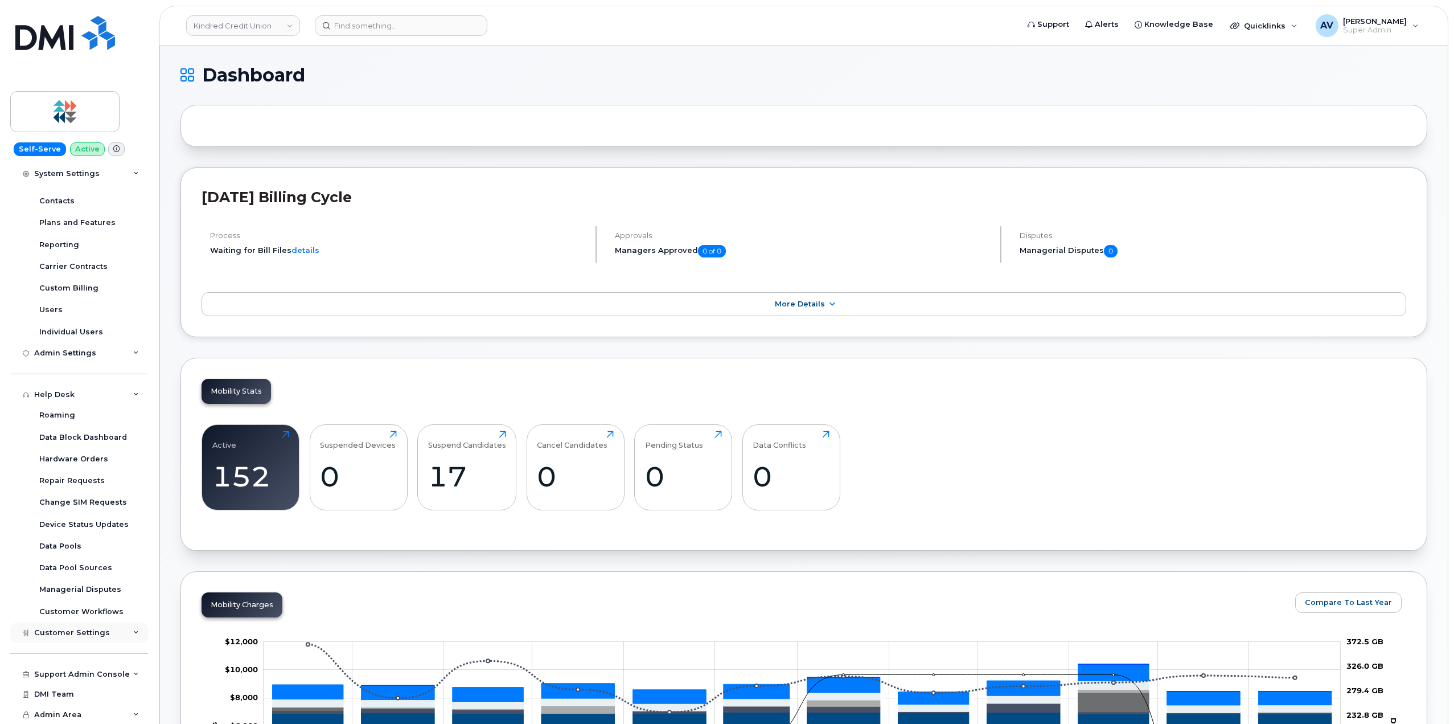
click at [105, 629] on div "Customer Settings" at bounding box center [79, 632] width 138 height 20
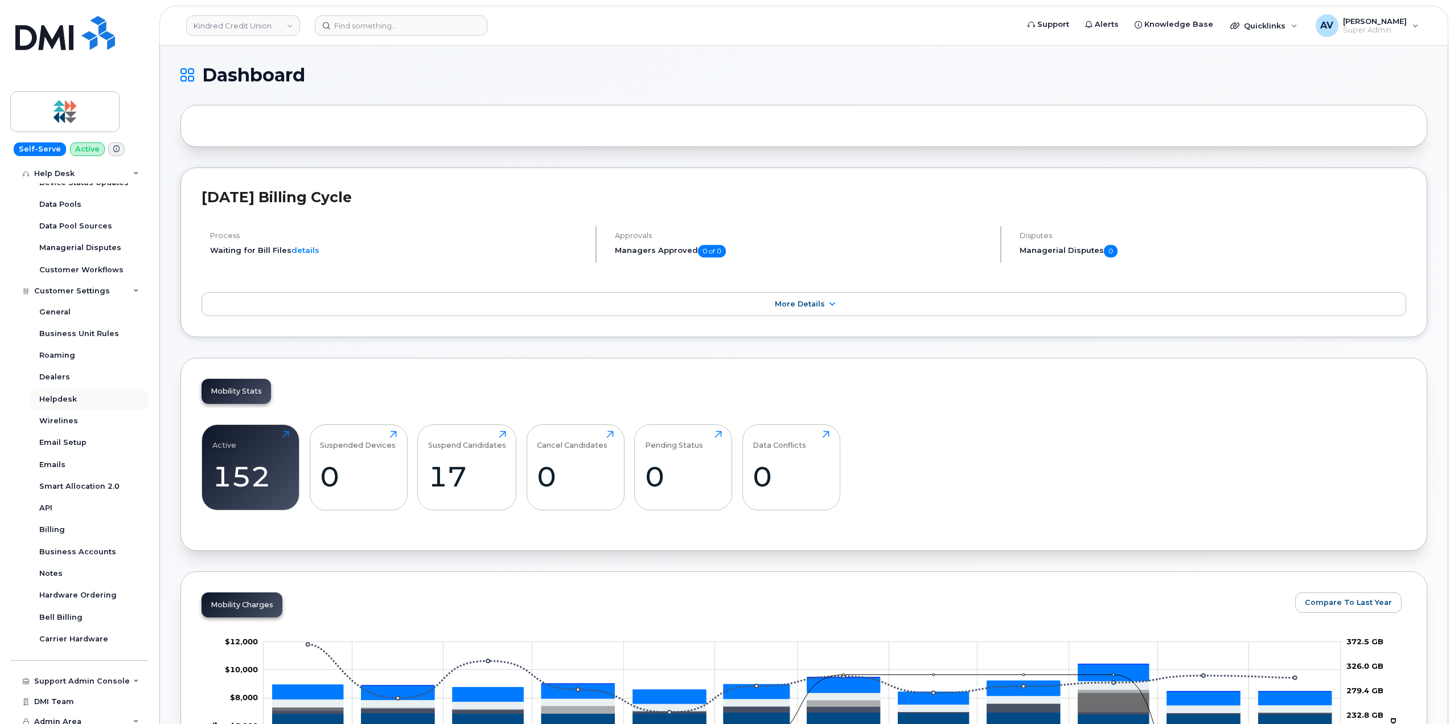
scroll to position [637, 0]
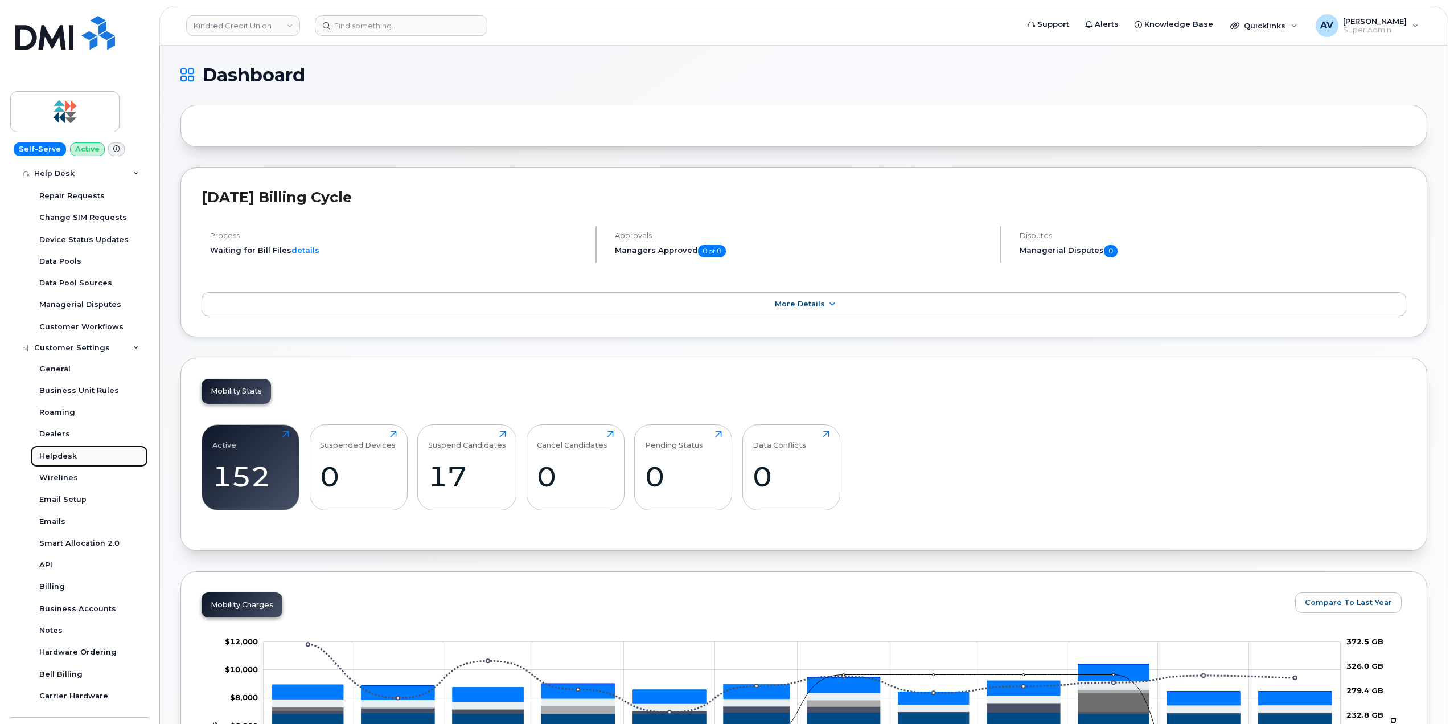
click at [75, 458] on div "Helpdesk" at bounding box center [58, 456] width 38 height 10
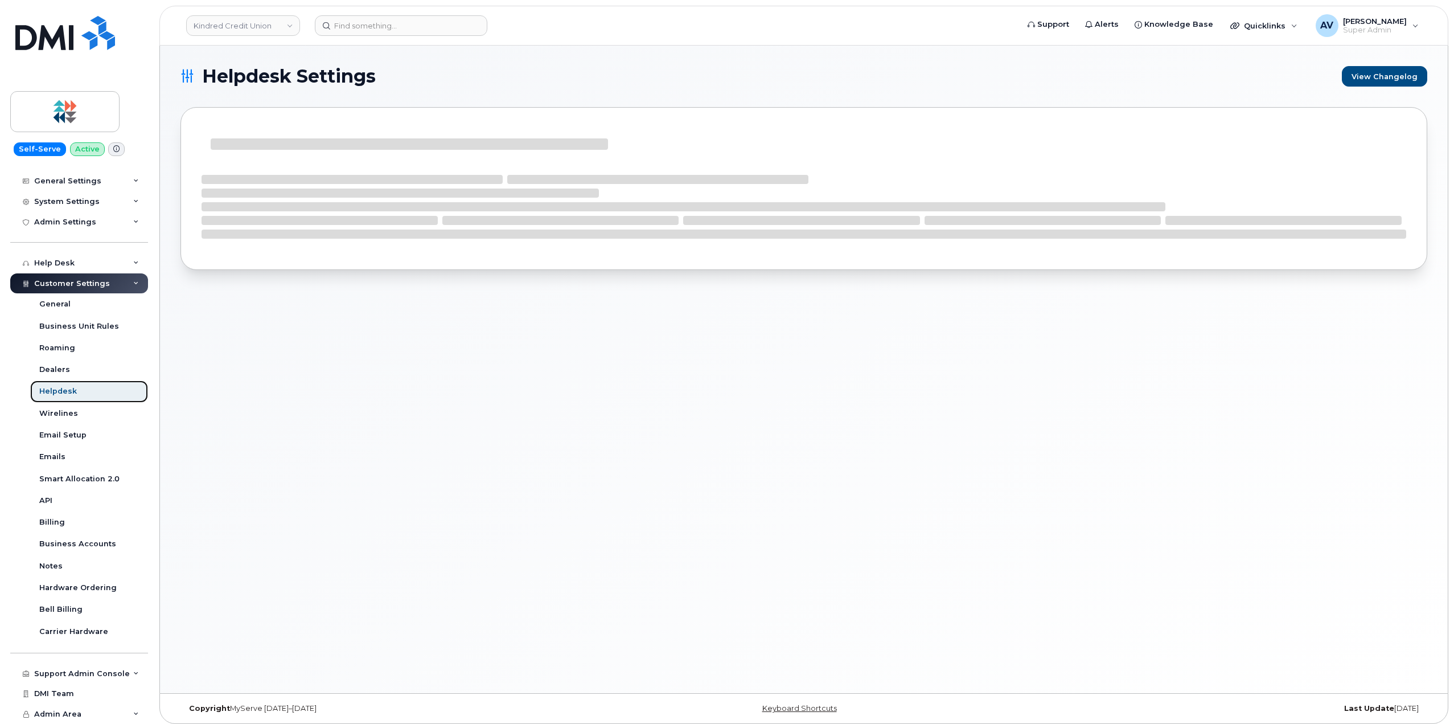
scroll to position [135, 0]
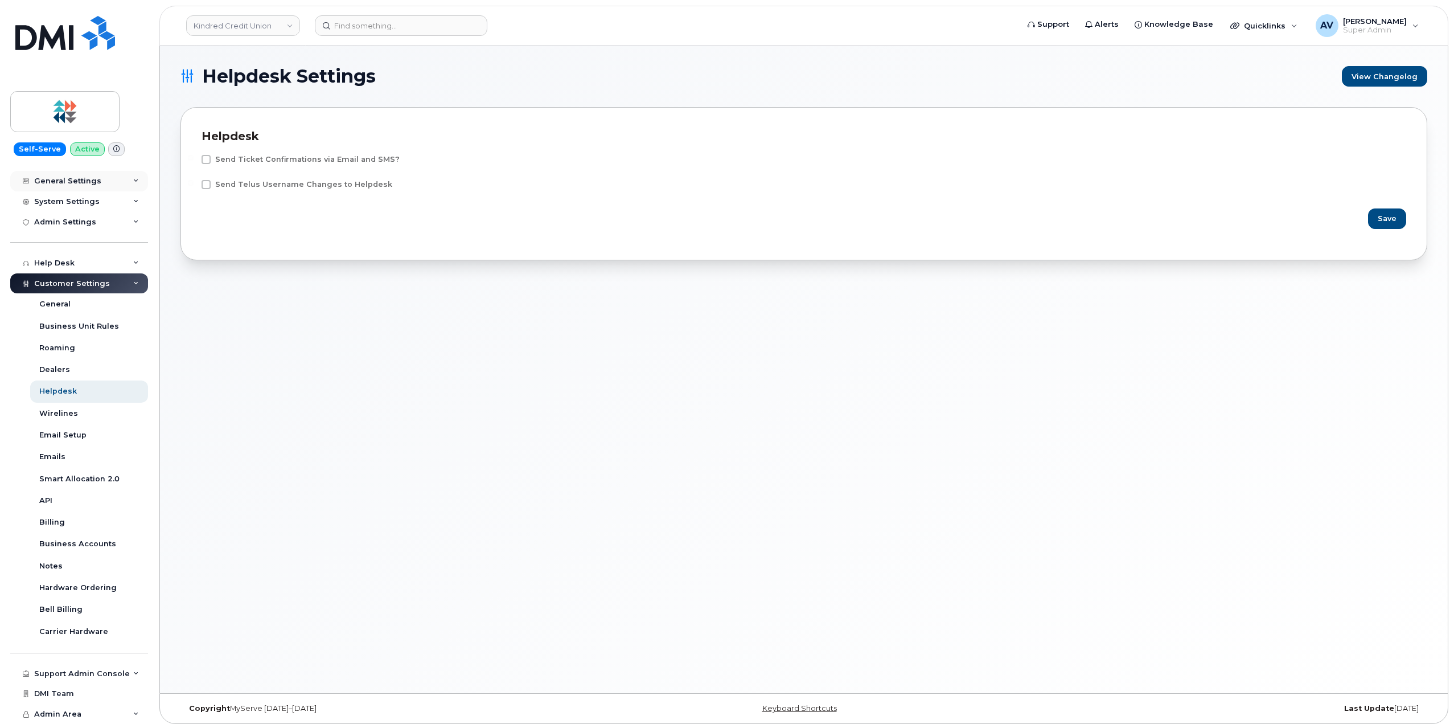
click at [91, 181] on div "General Settings" at bounding box center [67, 180] width 67 height 9
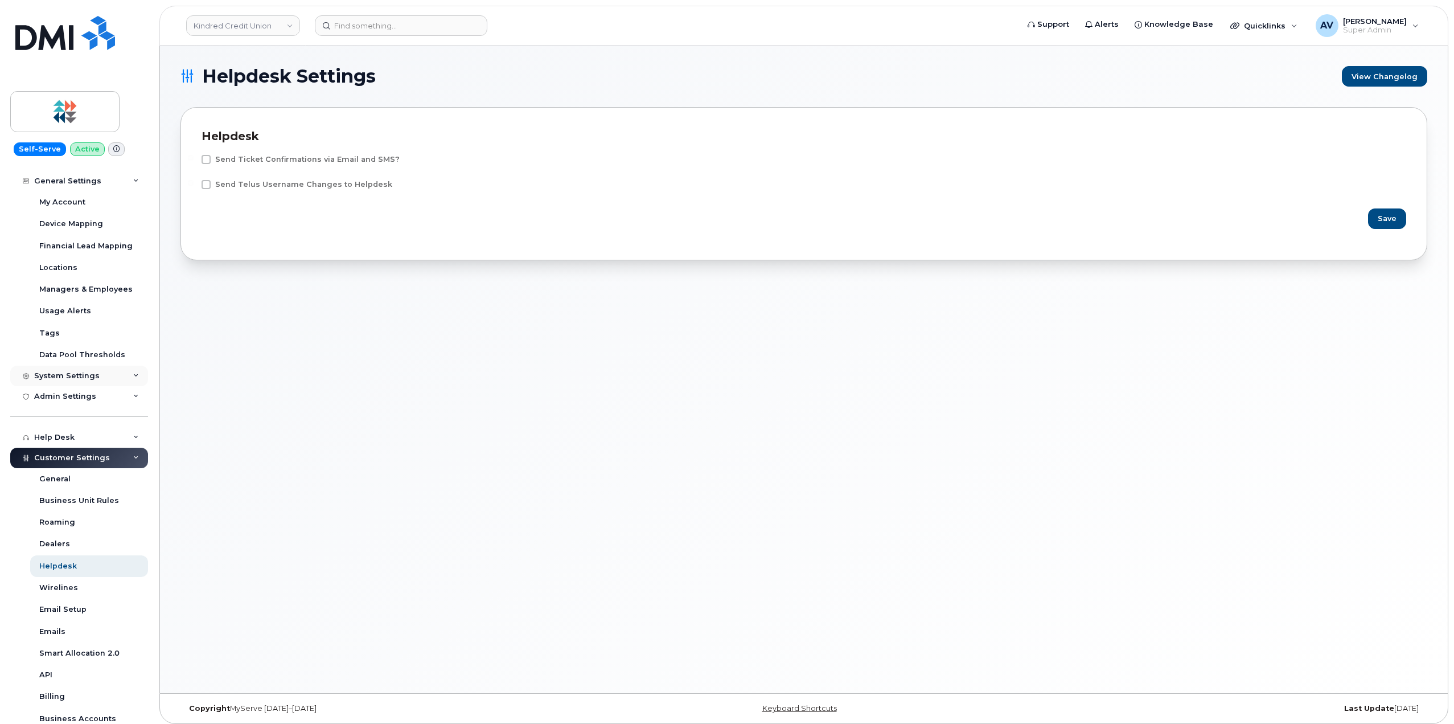
click at [97, 375] on div "System Settings" at bounding box center [79, 376] width 138 height 20
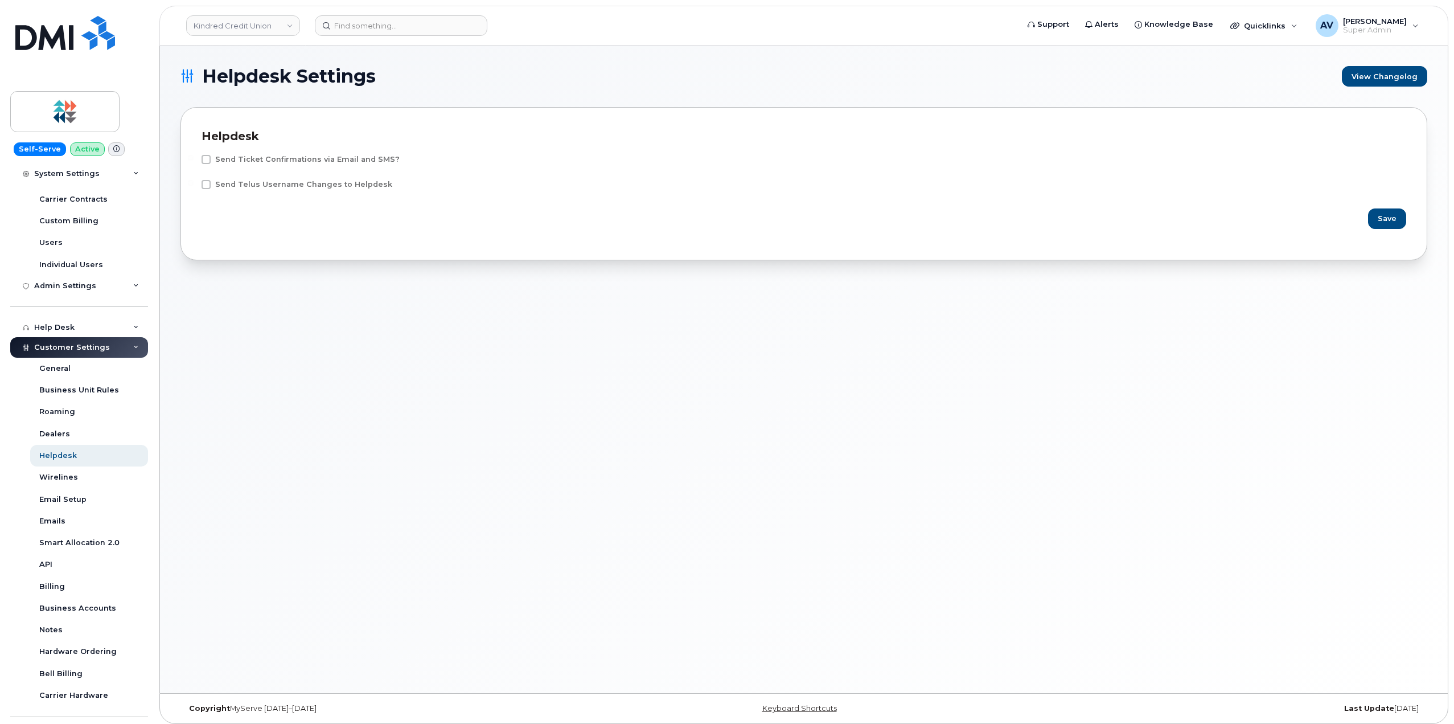
scroll to position [302, 0]
